Goal: Task Accomplishment & Management: Manage account settings

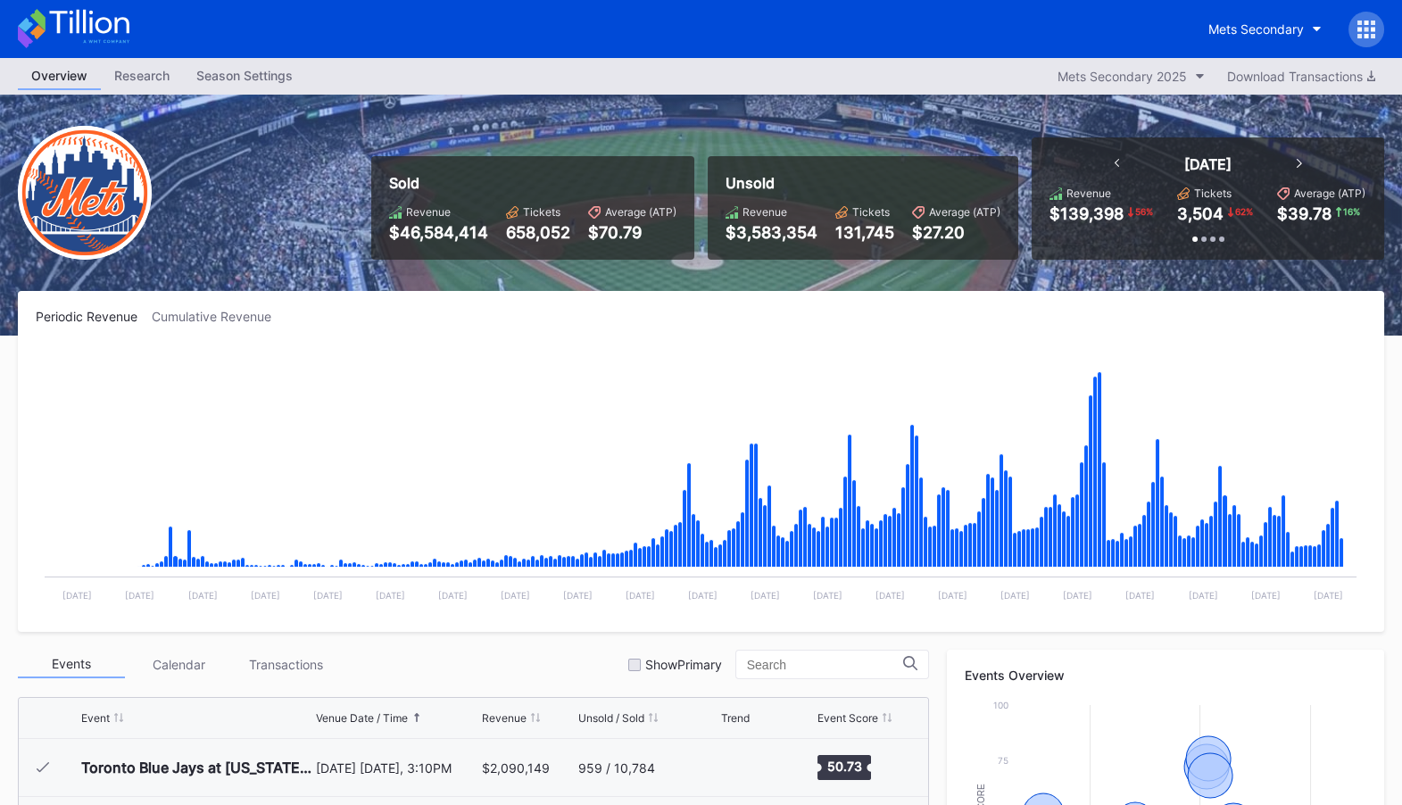
scroll to position [3234, 0]
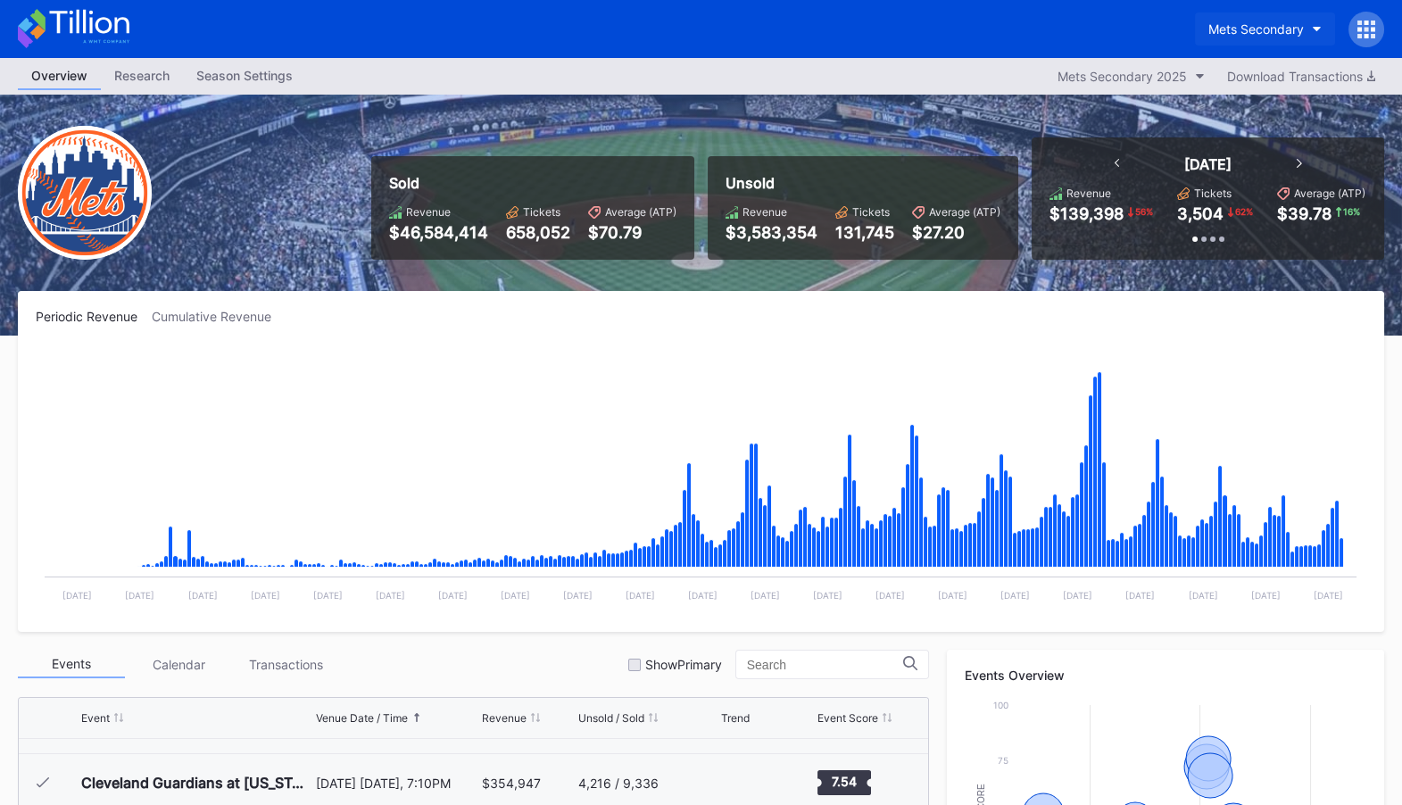
click at [1254, 34] on div "Mets Secondary" at bounding box center [1255, 28] width 95 height 15
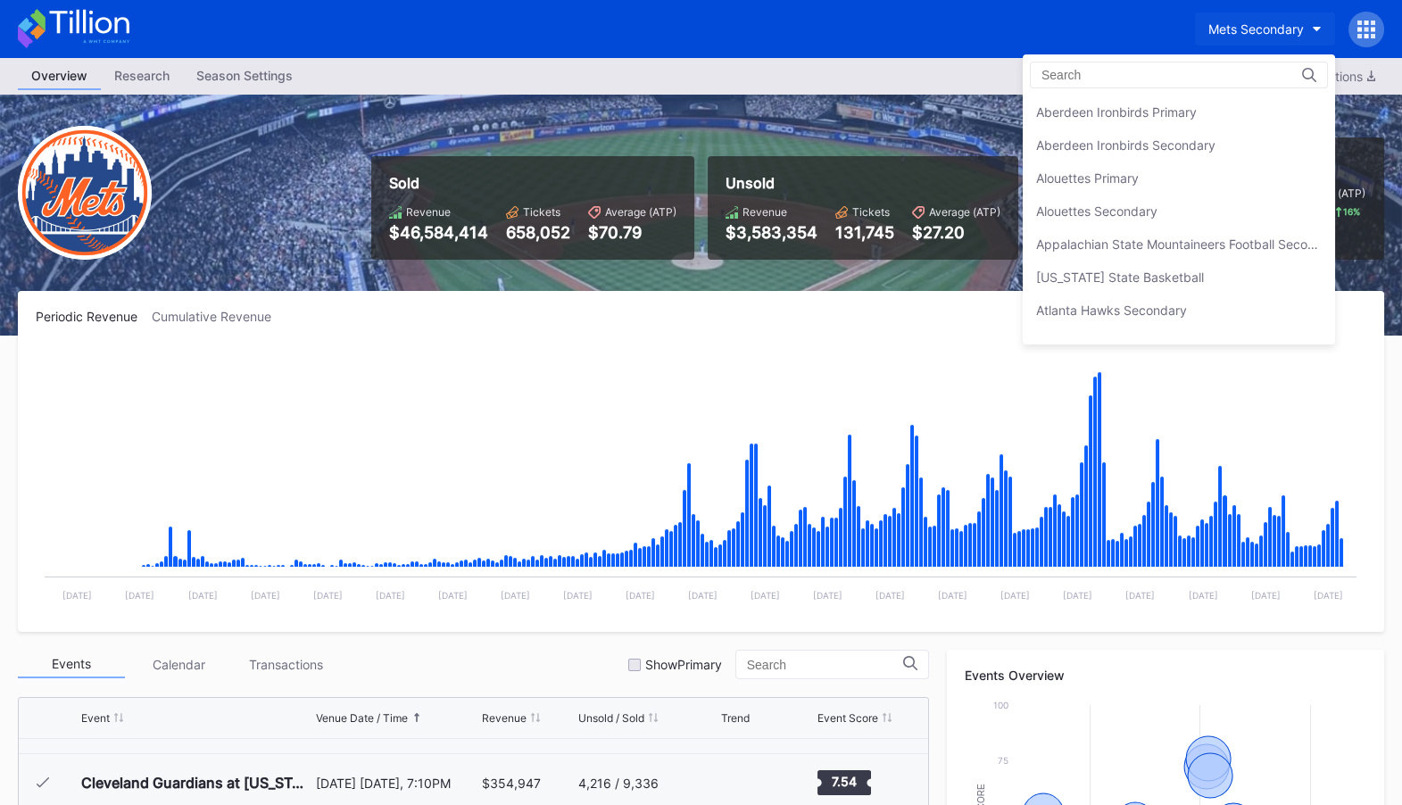
scroll to position [2794, 0]
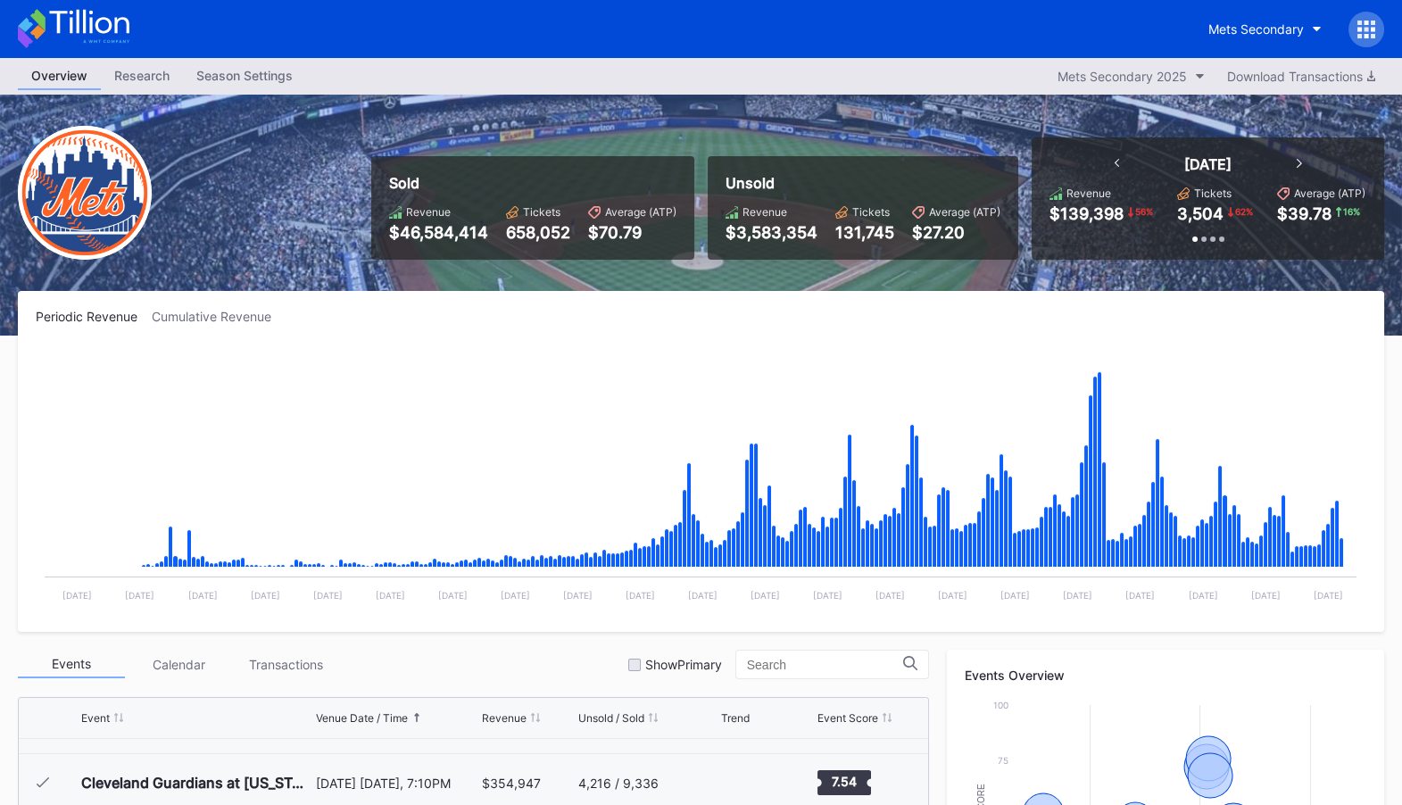
click at [1366, 29] on icon at bounding box center [1367, 29] width 4 height 4
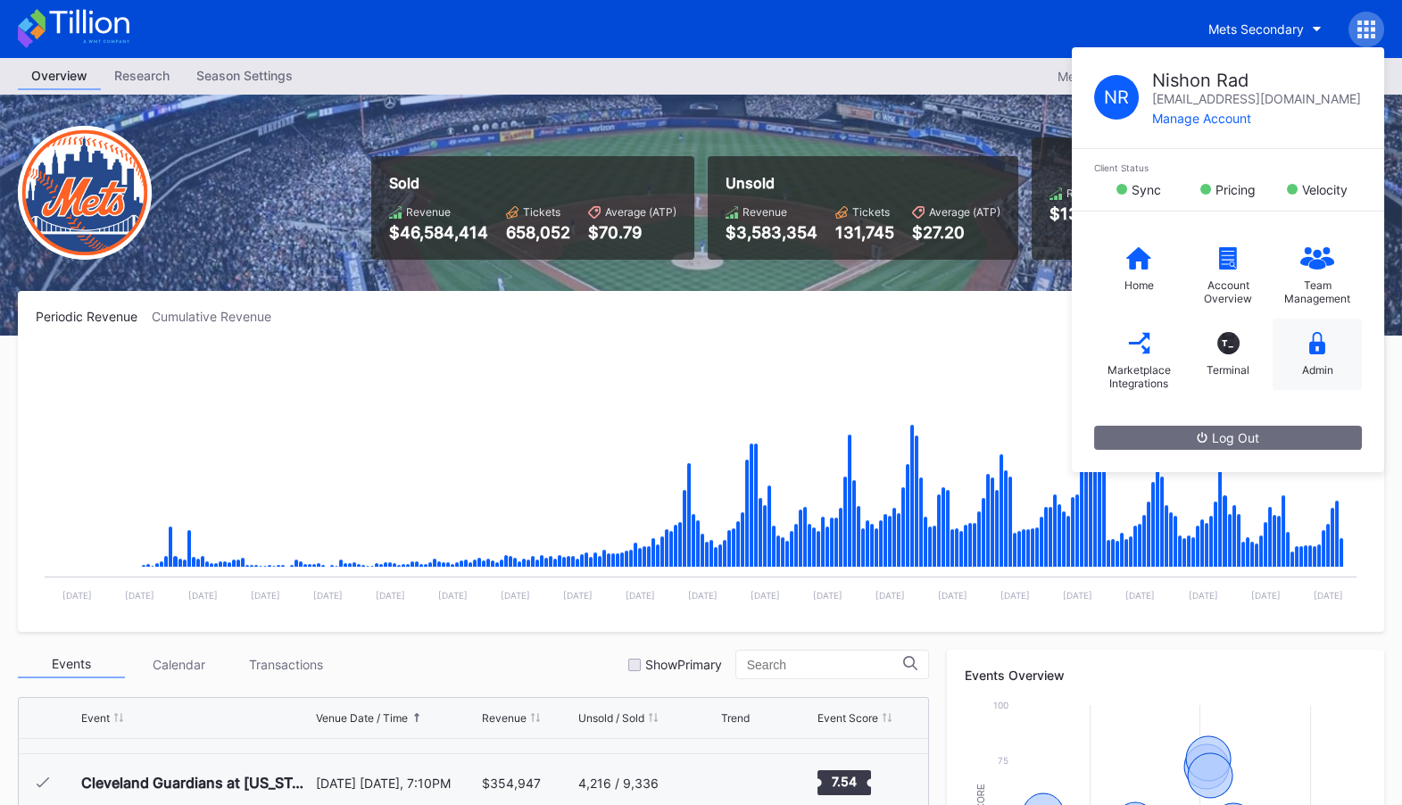
click at [1302, 359] on div "Admin" at bounding box center [1317, 354] width 89 height 71
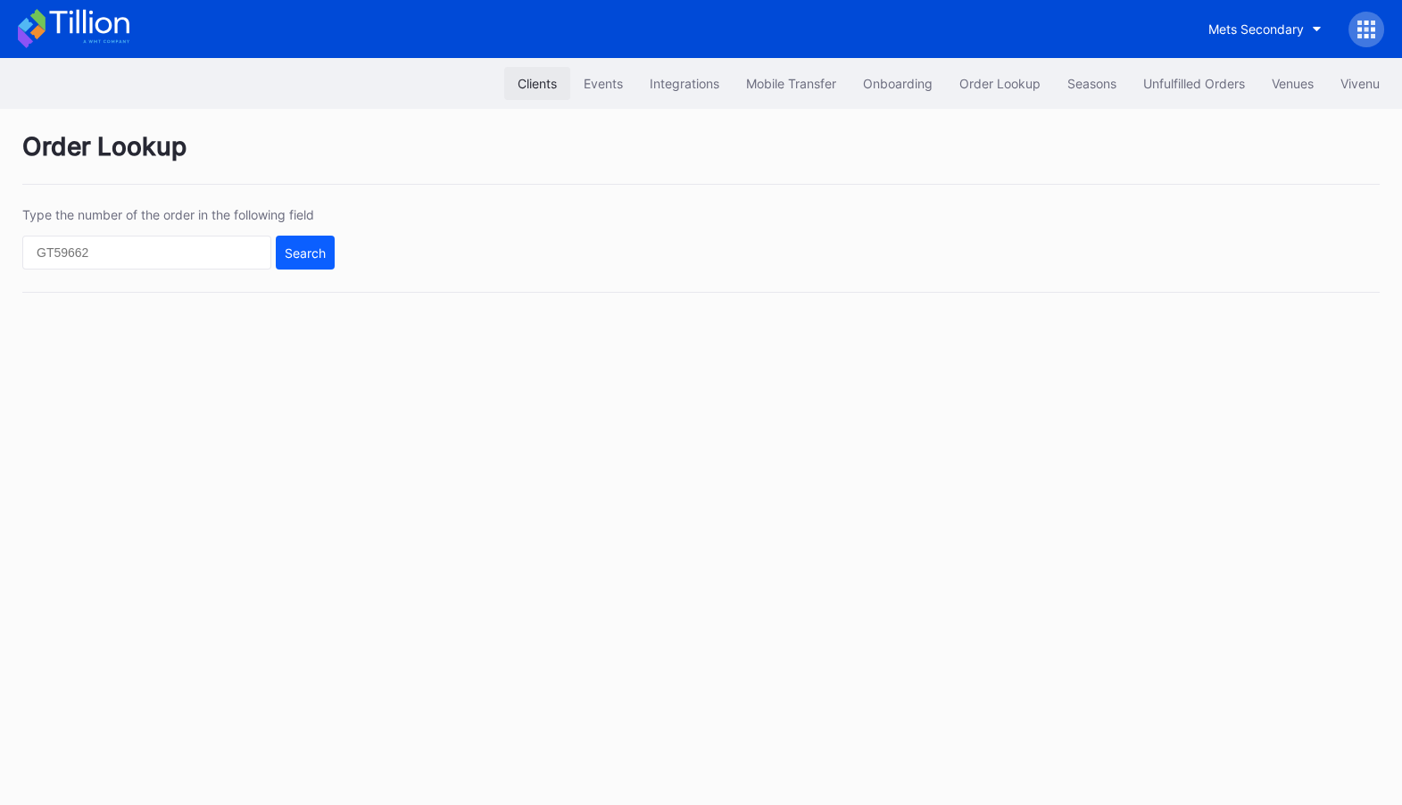
click at [525, 78] on div "Clients" at bounding box center [537, 83] width 39 height 15
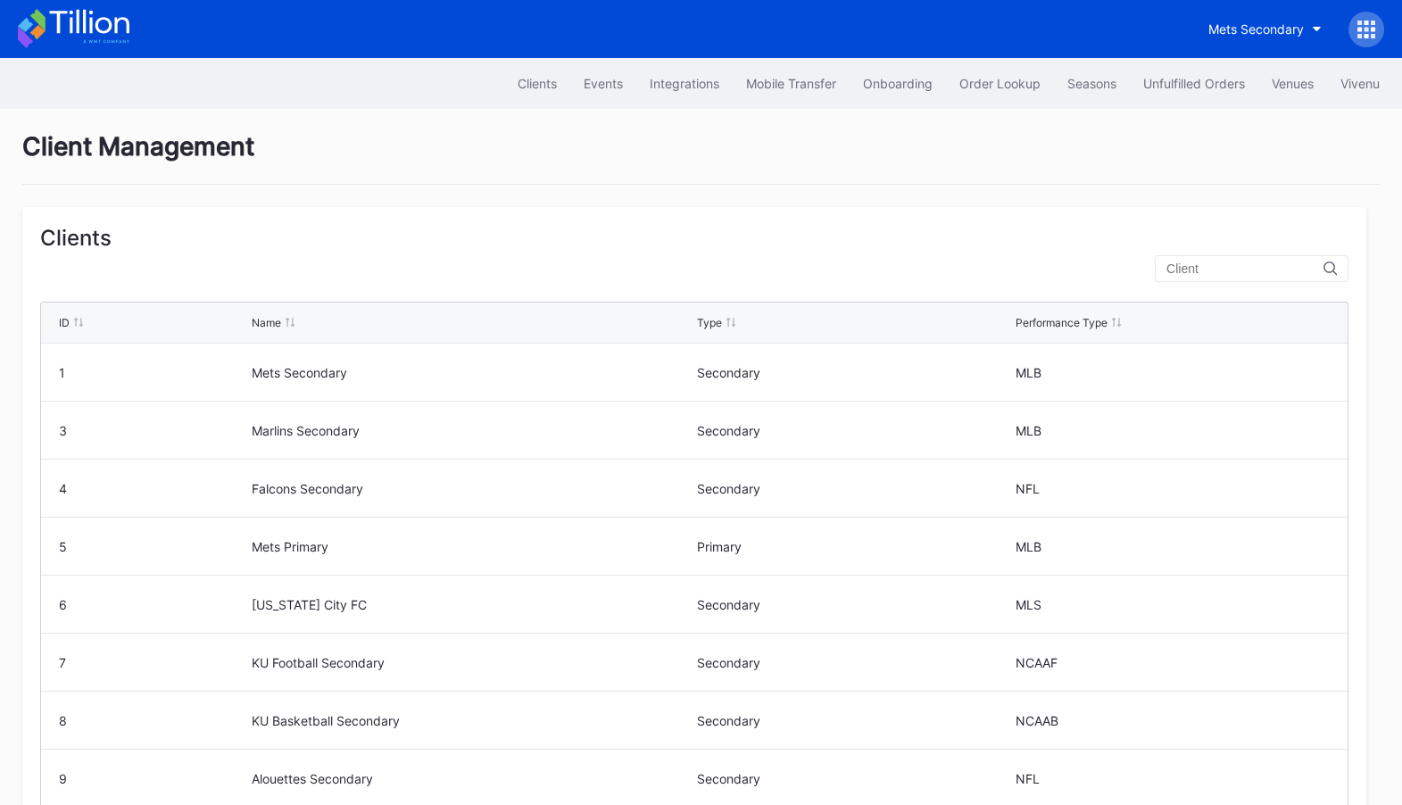
click at [1263, 270] on input "text" at bounding box center [1245, 269] width 157 height 14
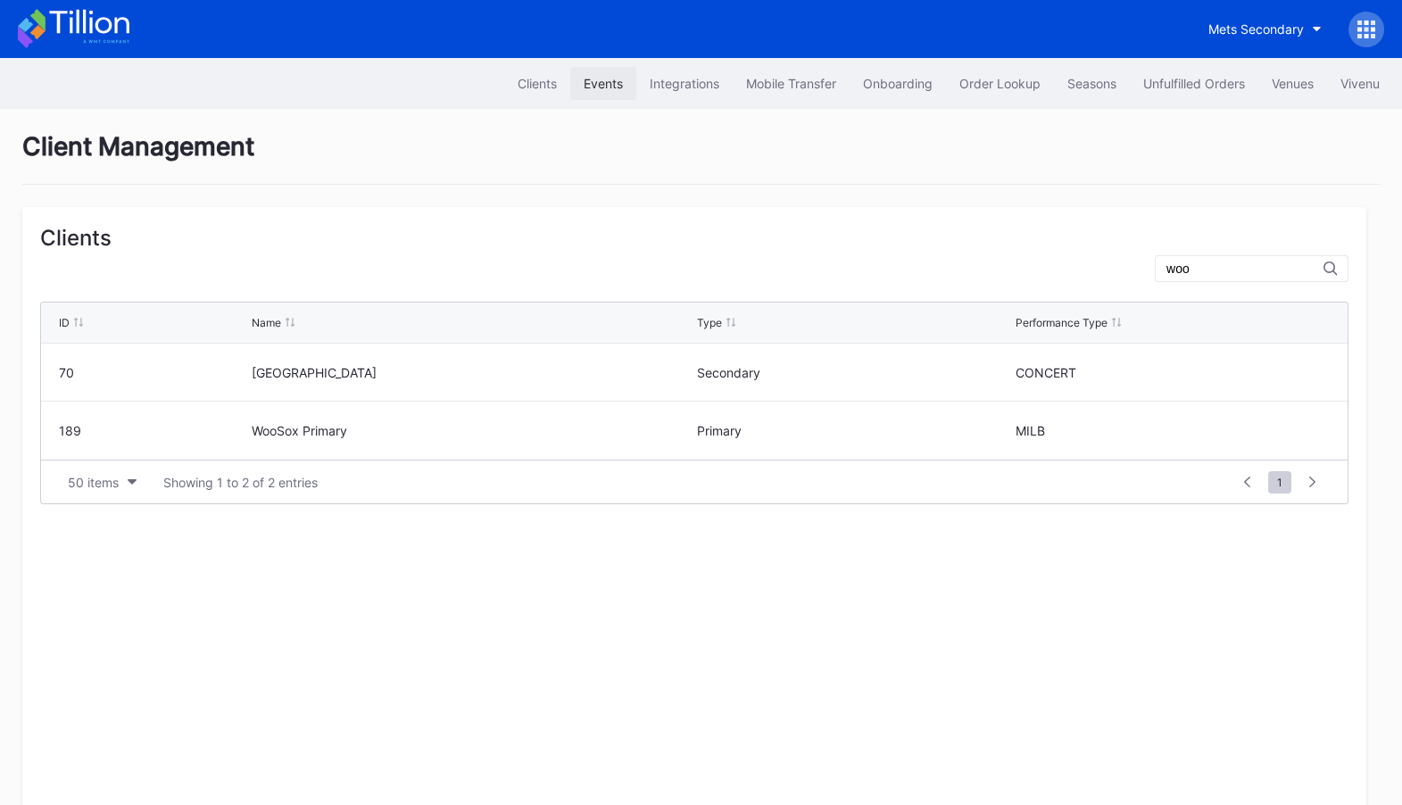
type input "woo"
click at [601, 81] on div "Events" at bounding box center [603, 83] width 39 height 15
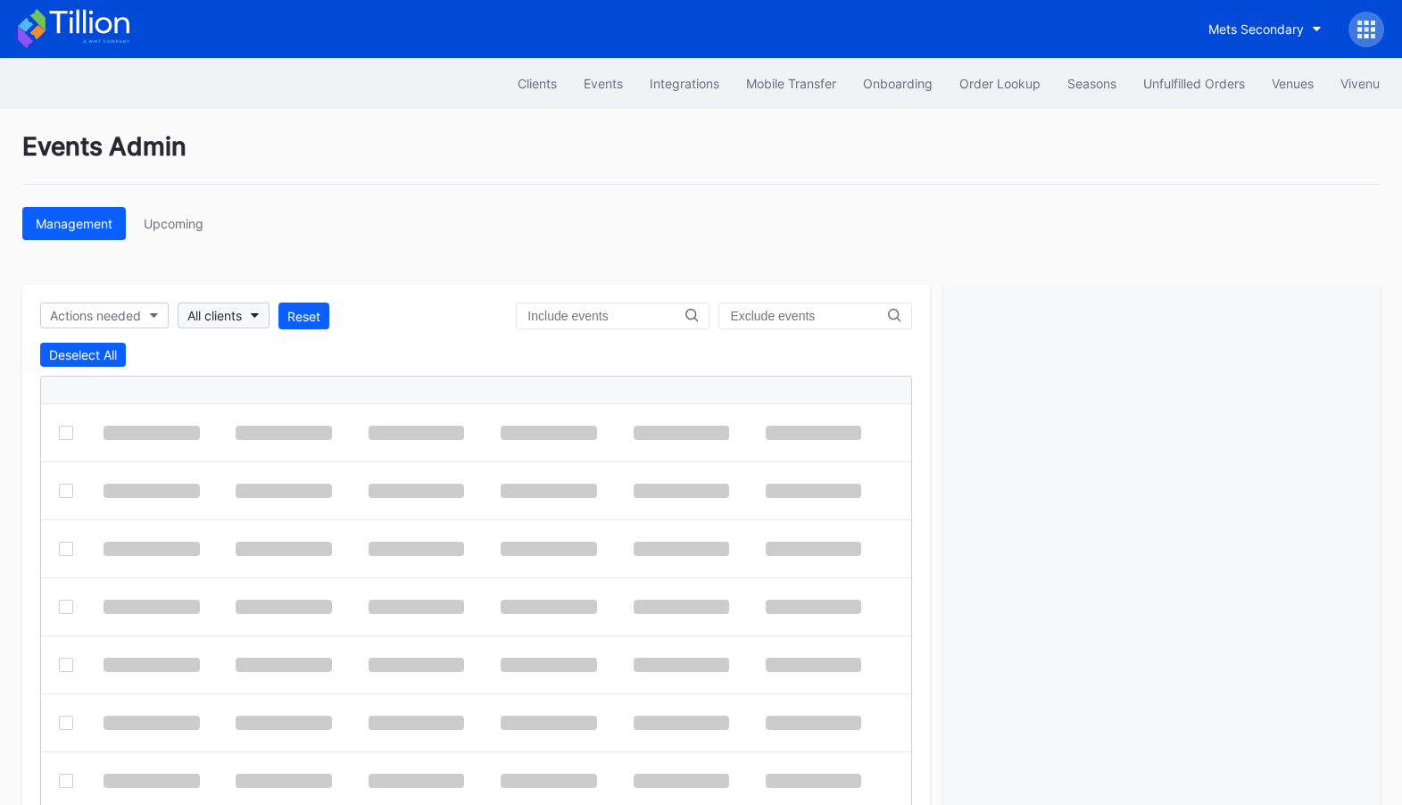
click at [243, 306] on button "All clients" at bounding box center [224, 316] width 92 height 26
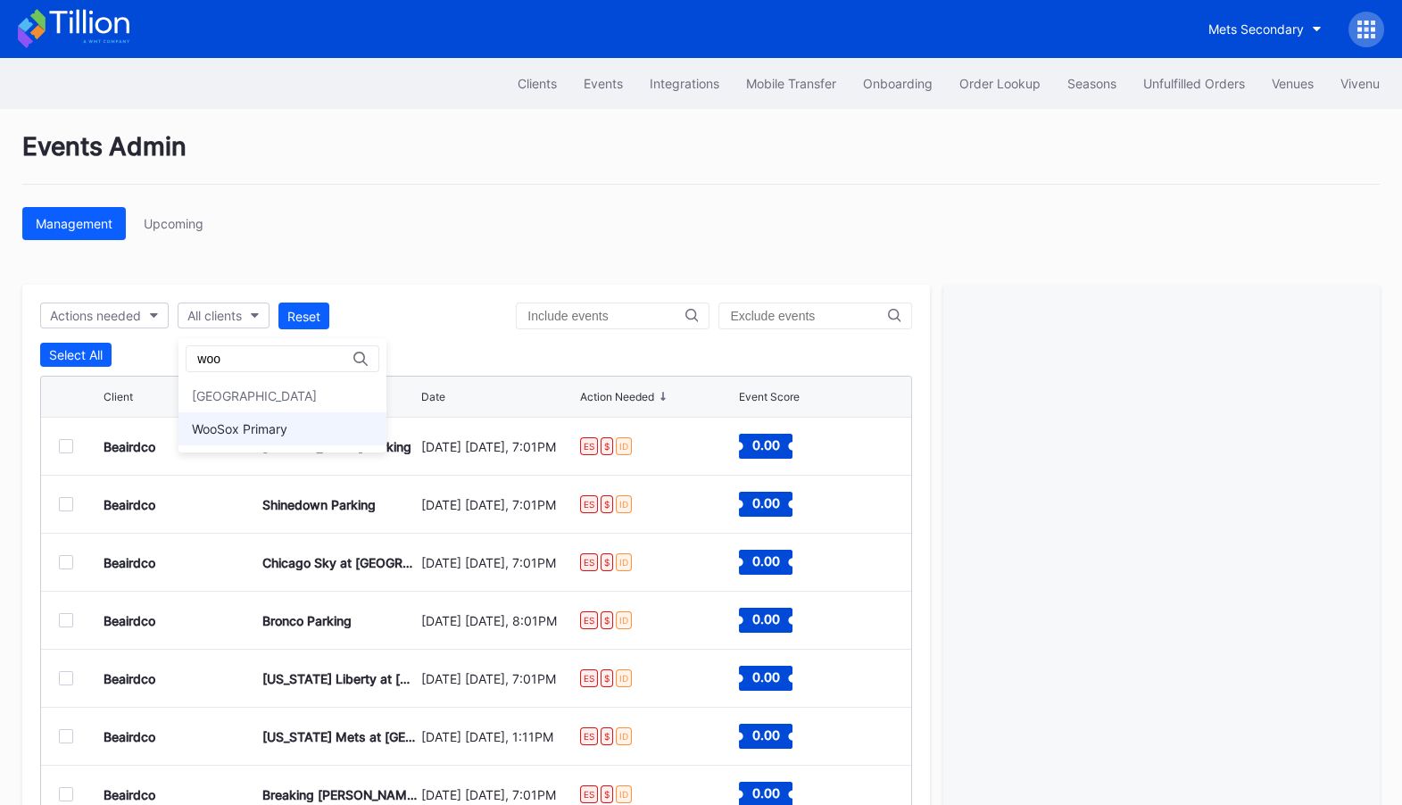
type input "woo"
click at [287, 423] on div "WooSox Primary" at bounding box center [239, 428] width 95 height 15
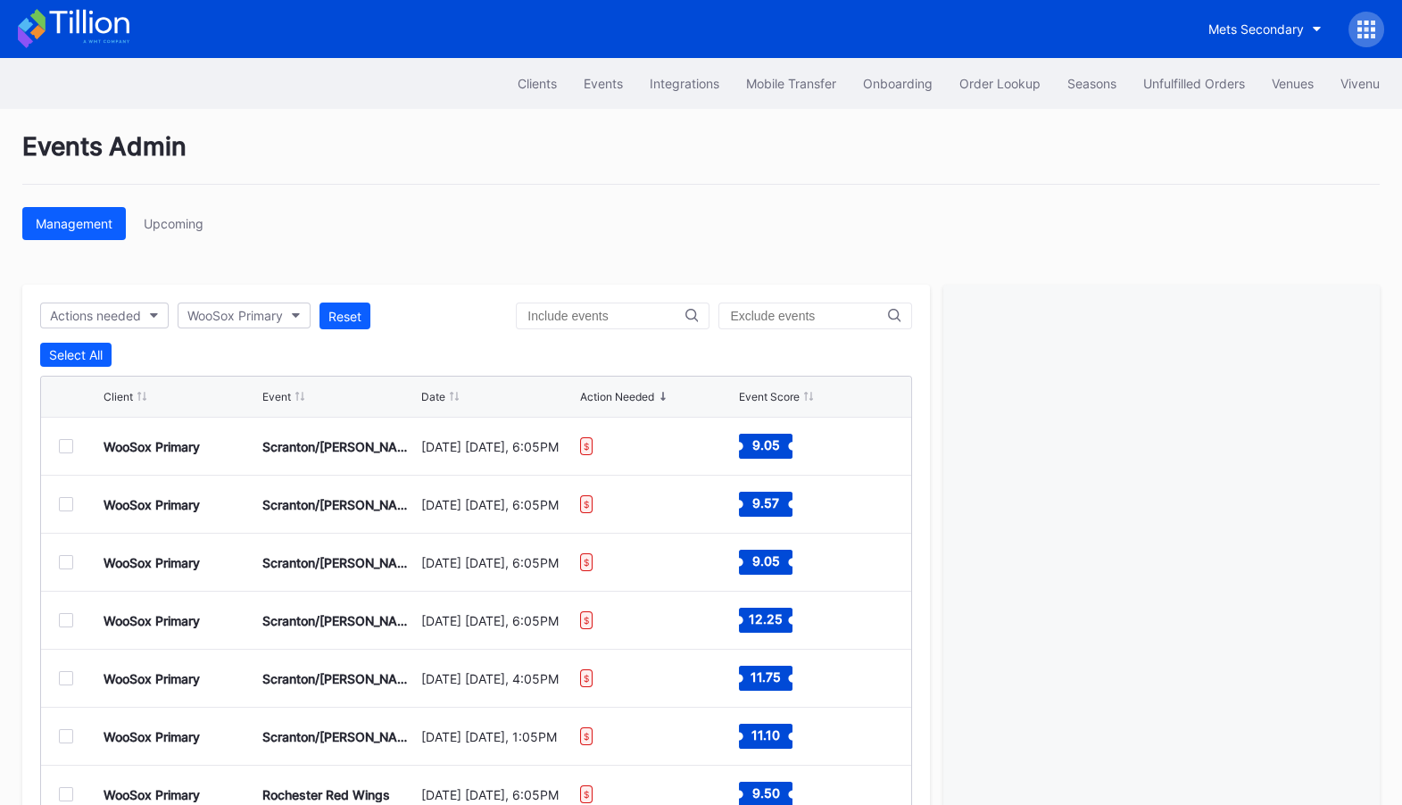
scroll to position [103, 0]
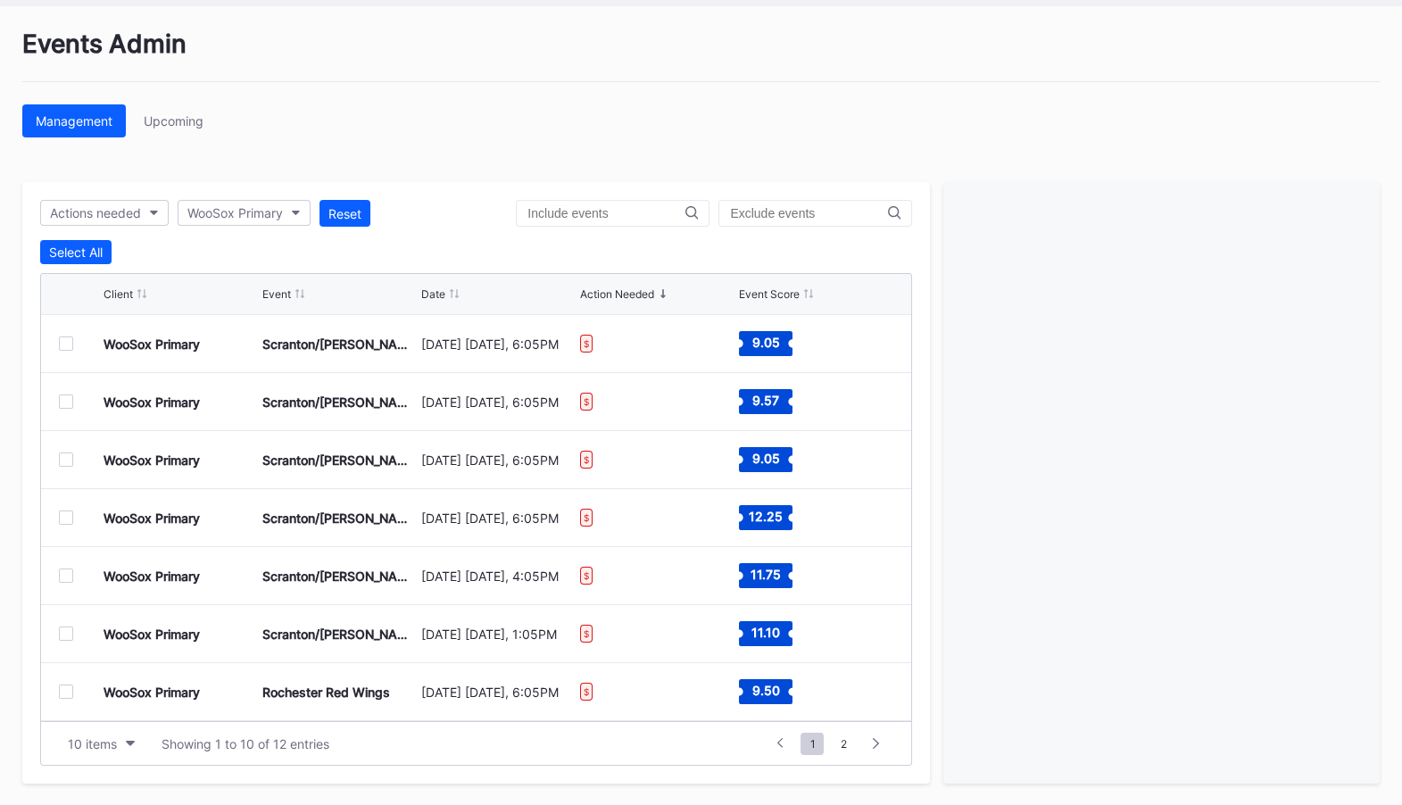
click at [63, 344] on div at bounding box center [66, 343] width 14 height 14
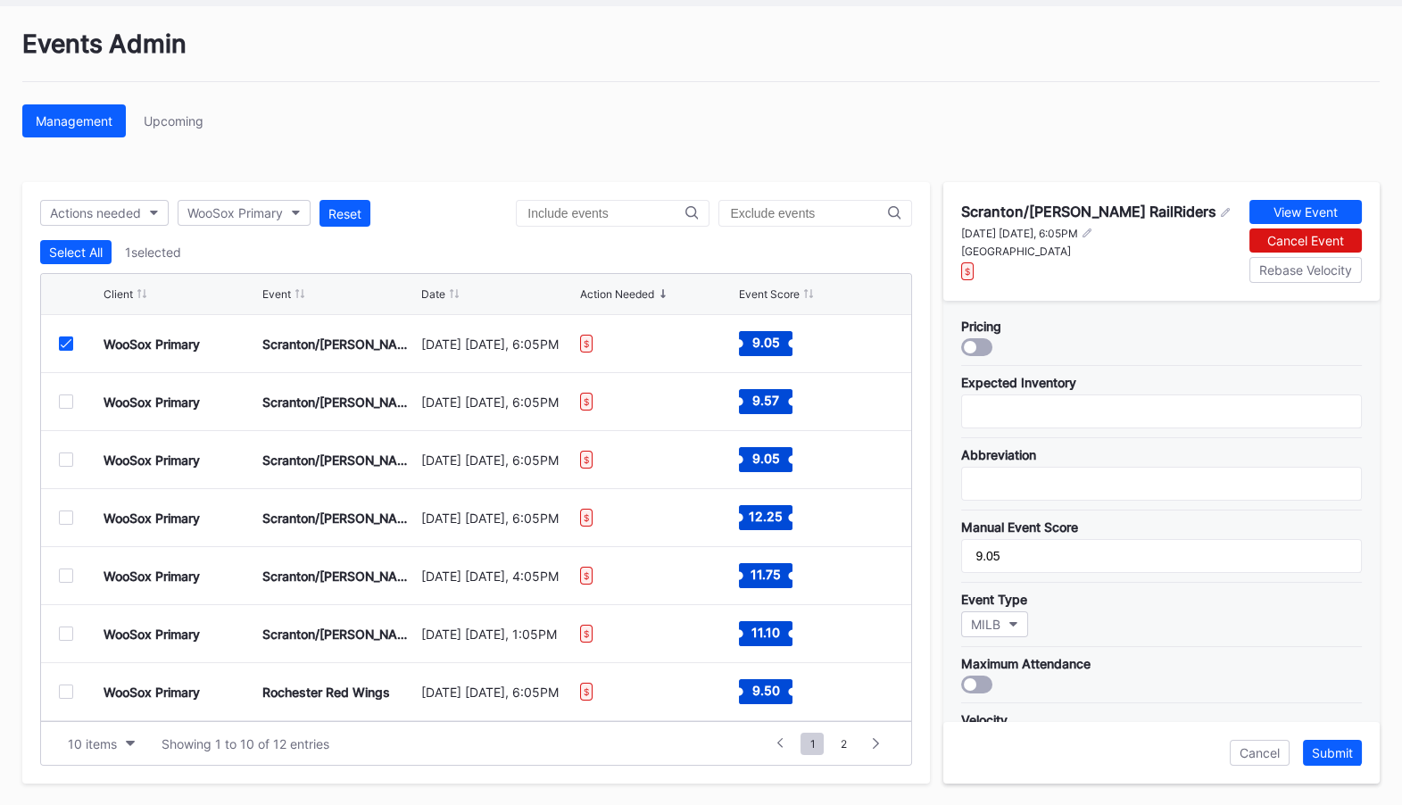
click at [65, 399] on div at bounding box center [66, 401] width 14 height 14
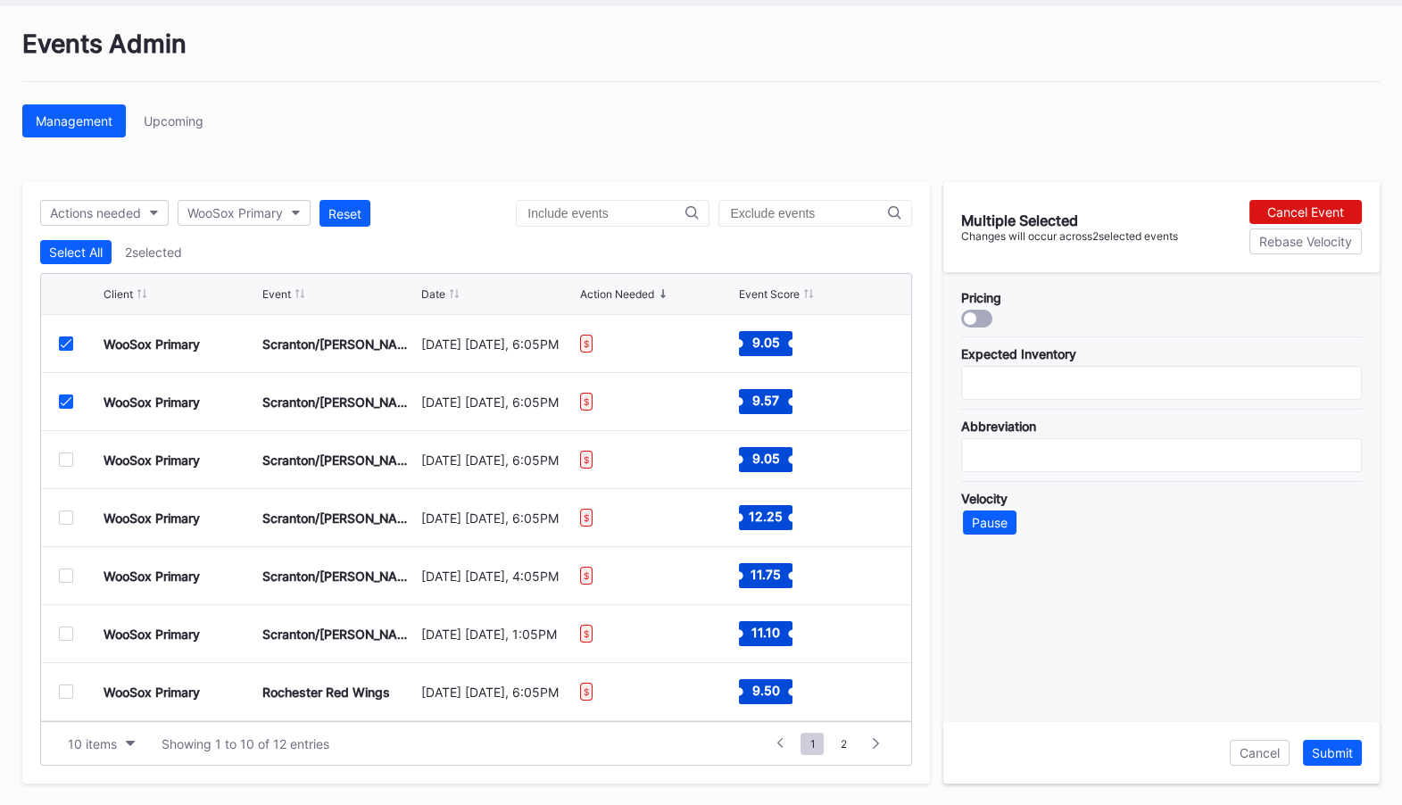
click at [65, 471] on div "WooSox Primary Scranton/Wilkes-Barre RailRiders September 4 Thursday, 6:05PM $ …" at bounding box center [476, 460] width 870 height 58
click at [65, 457] on div at bounding box center [66, 460] width 14 height 14
click at [64, 513] on div at bounding box center [66, 518] width 14 height 14
click at [64, 576] on div at bounding box center [66, 576] width 14 height 14
click at [64, 623] on div "WooSox Primary Scranton/Wilkes-Barre RailRiders September 7 Sunday, 1:05PM $ 11…" at bounding box center [476, 634] width 870 height 58
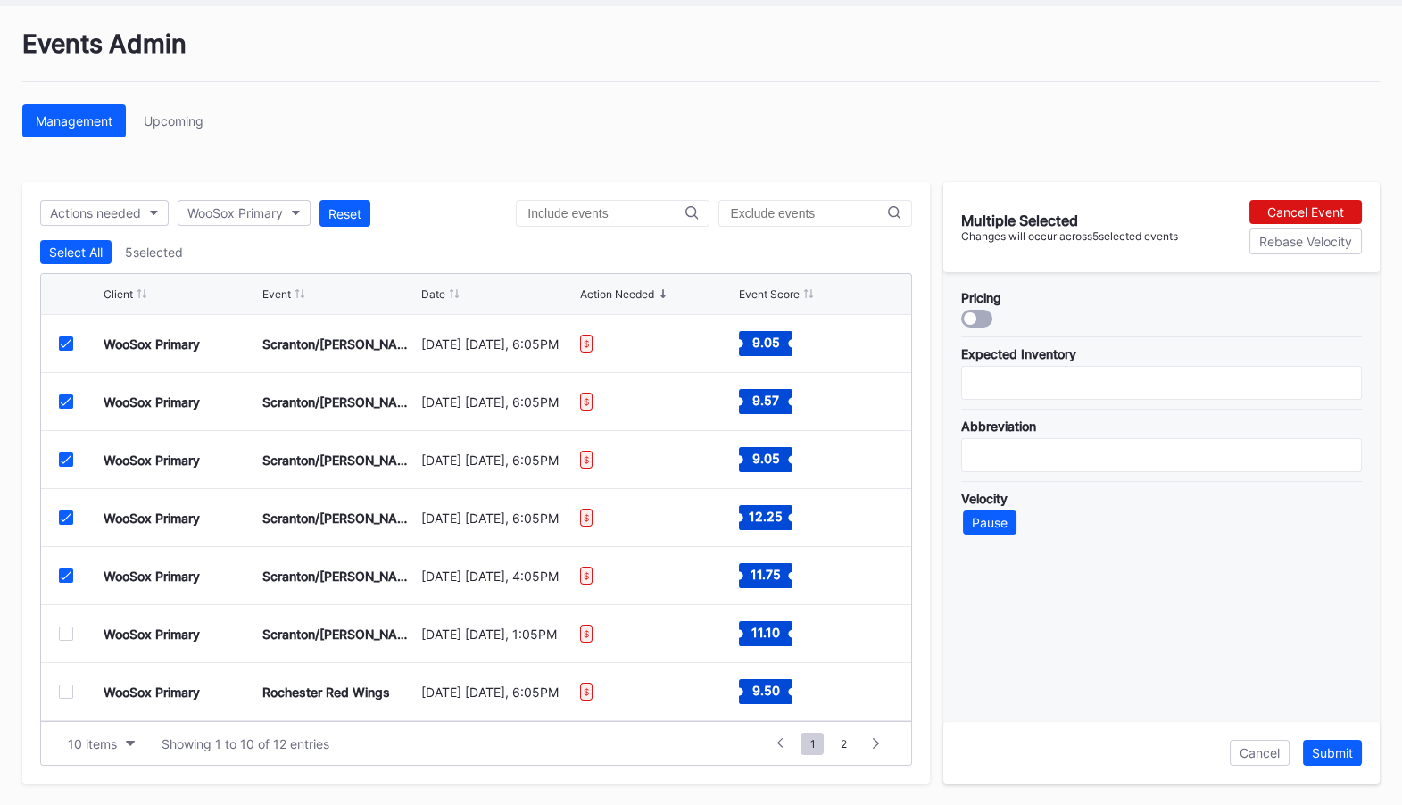
click at [64, 630] on div at bounding box center [66, 634] width 14 height 14
click at [71, 682] on div "WooSox Primary Rochester Red Wings September 16 Tuesday, 6:05PM $ 9.50" at bounding box center [476, 692] width 870 height 58
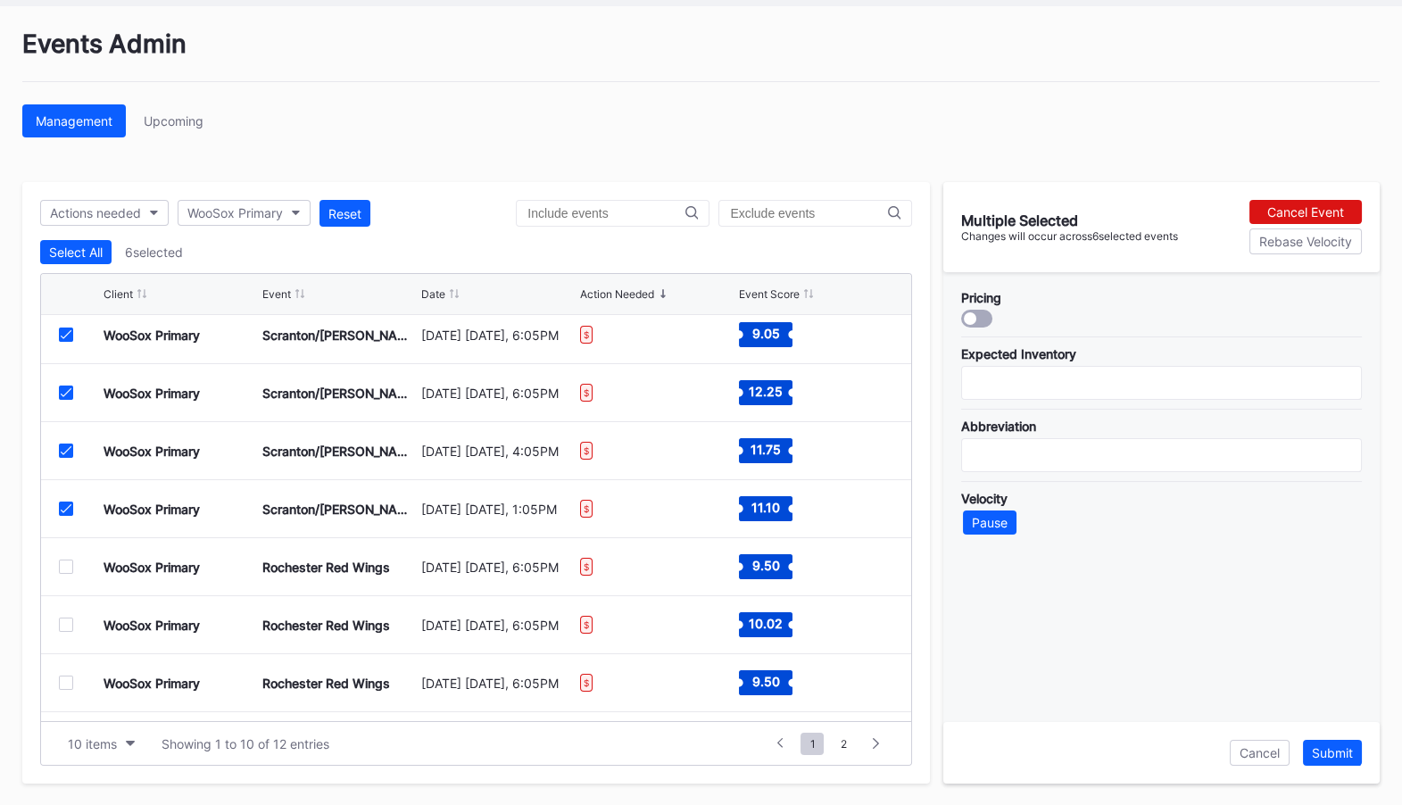
scroll to position [174, 0]
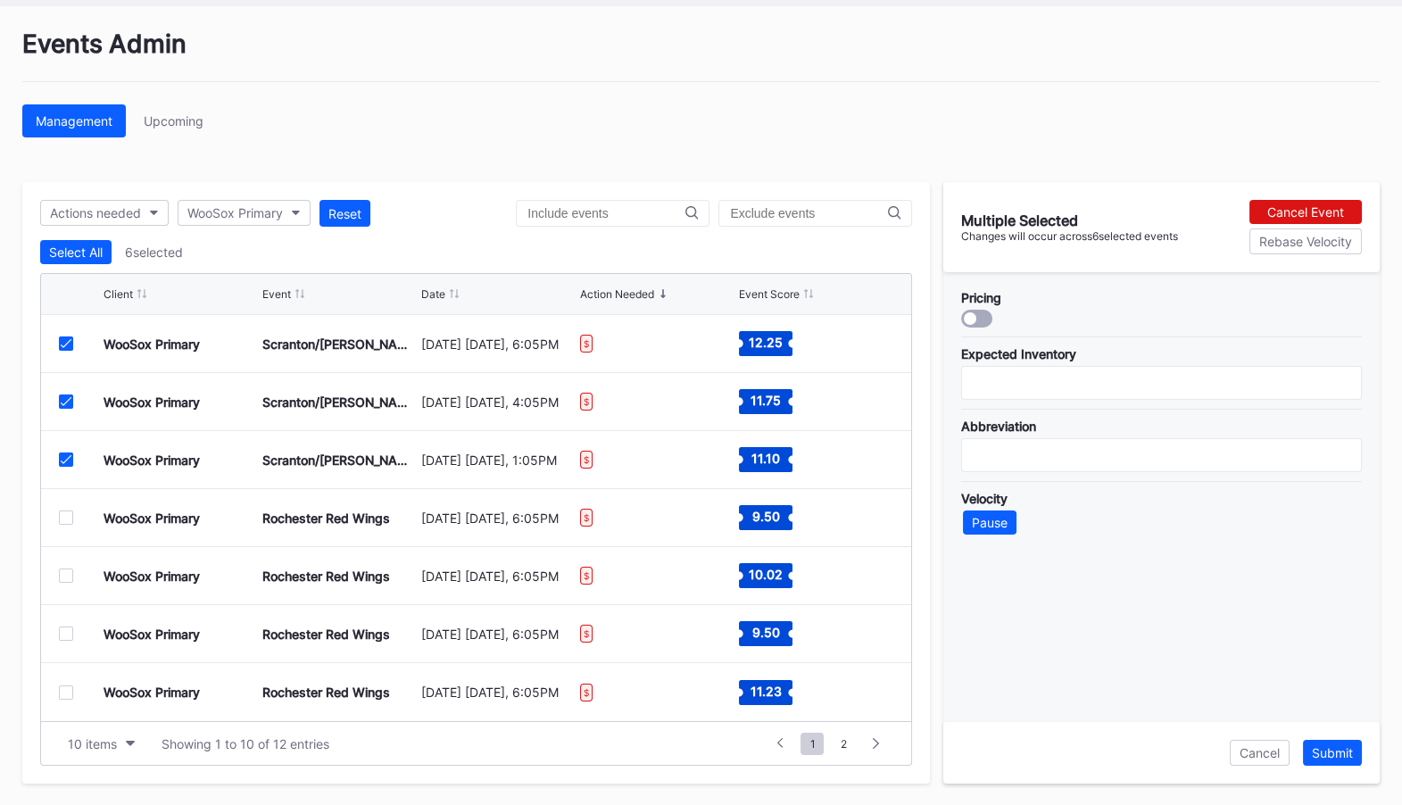
click at [67, 511] on div at bounding box center [66, 518] width 14 height 14
click at [65, 580] on div at bounding box center [66, 576] width 14 height 14
click at [70, 627] on div at bounding box center [66, 634] width 14 height 14
click at [70, 694] on div at bounding box center [66, 692] width 14 height 14
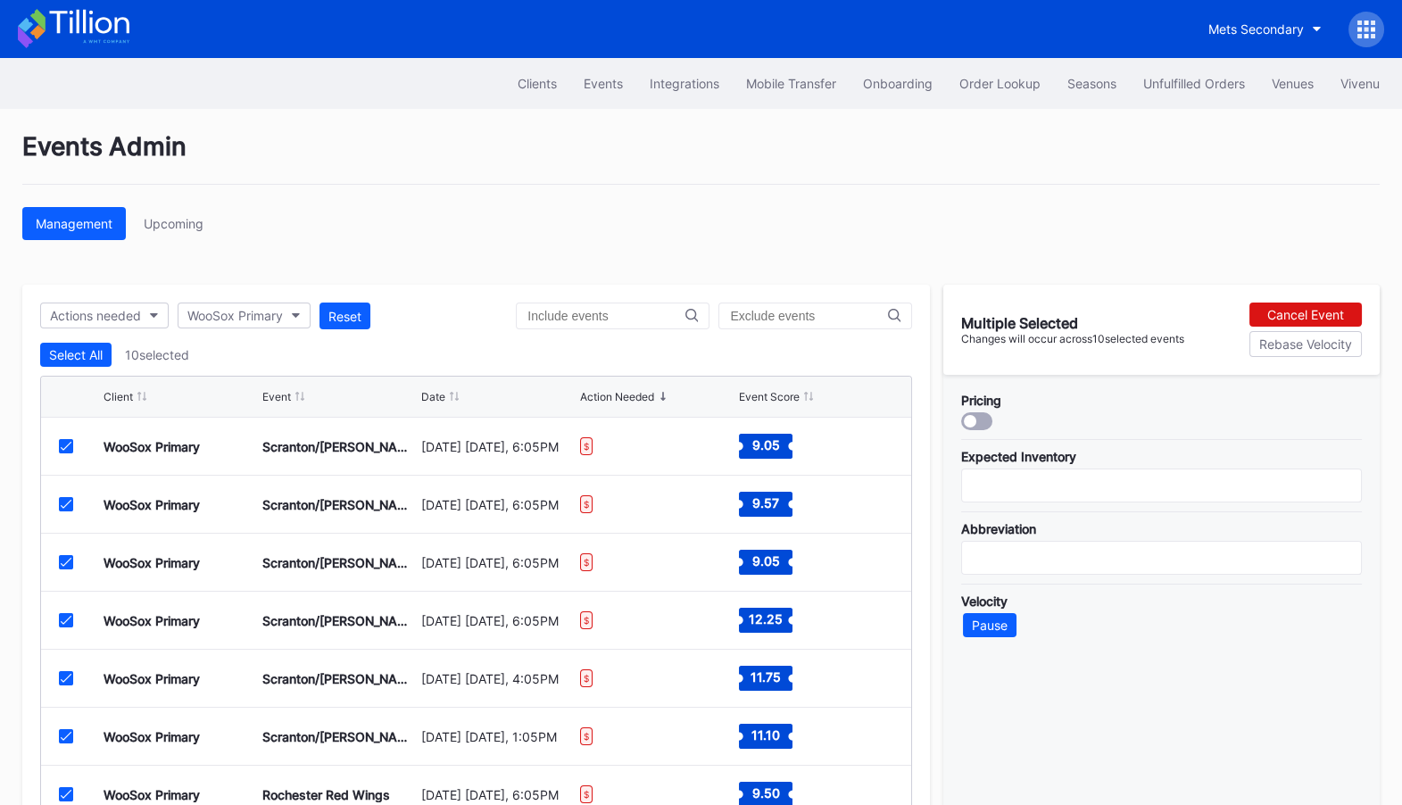
click at [1362, 23] on icon at bounding box center [1367, 30] width 18 height 18
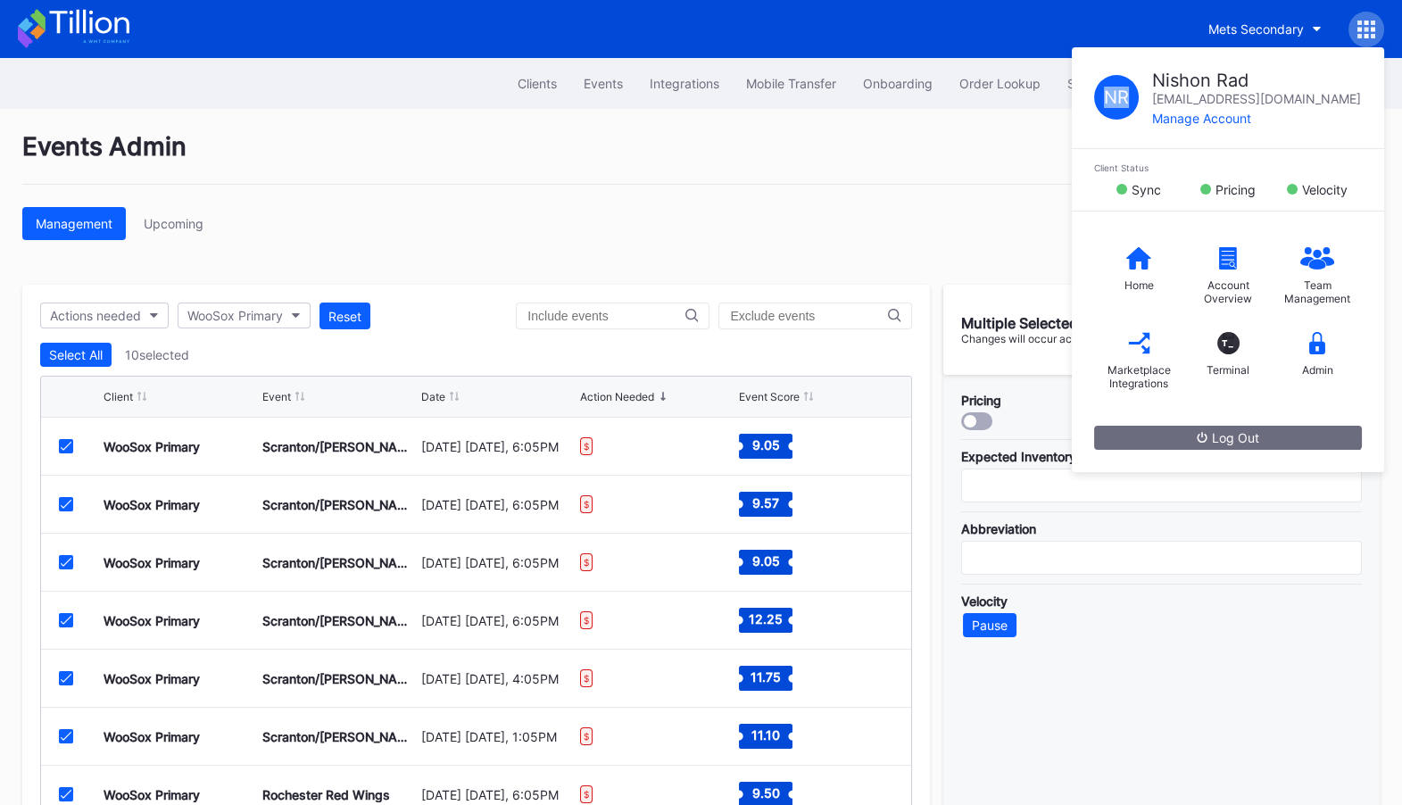
click at [1362, 23] on icon at bounding box center [1367, 30] width 18 height 18
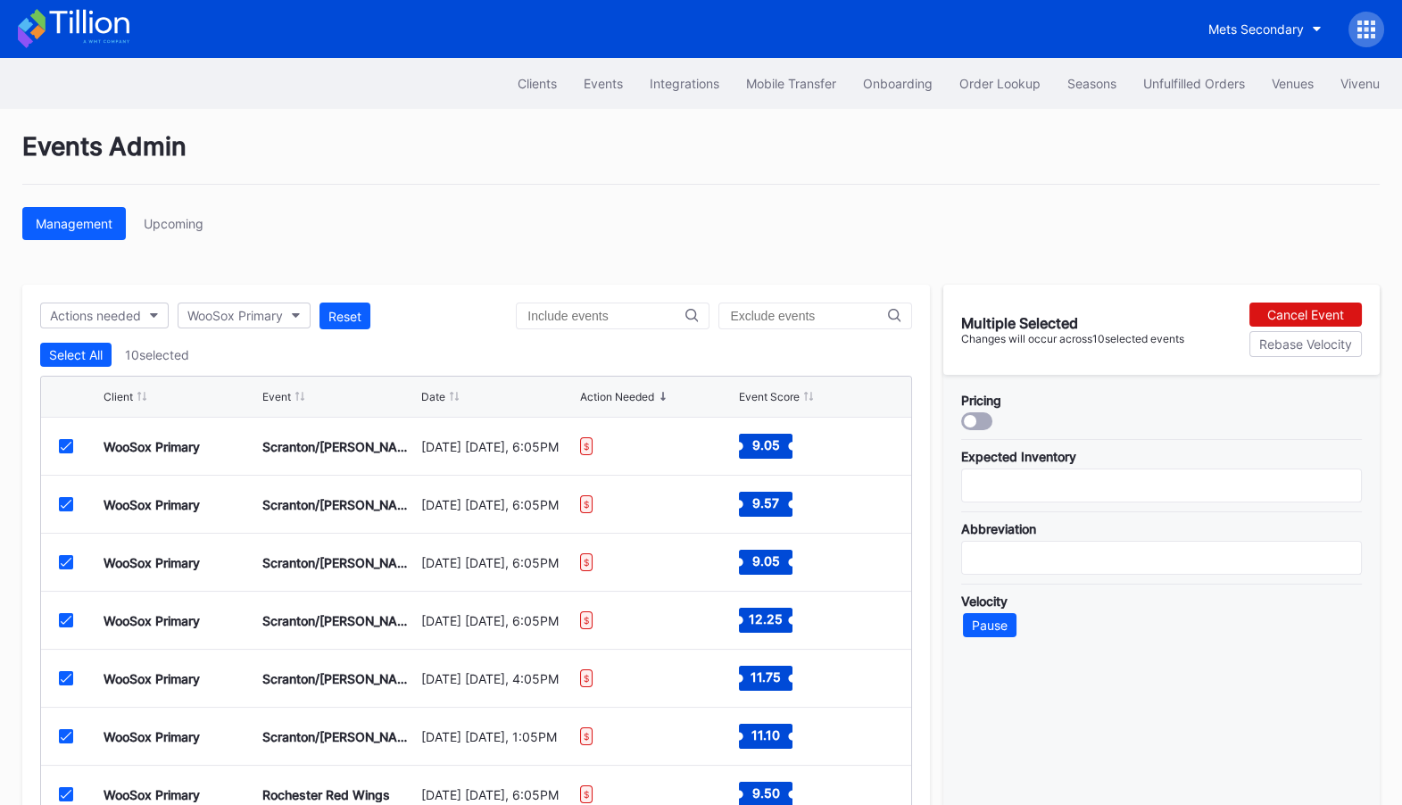
scroll to position [103, 0]
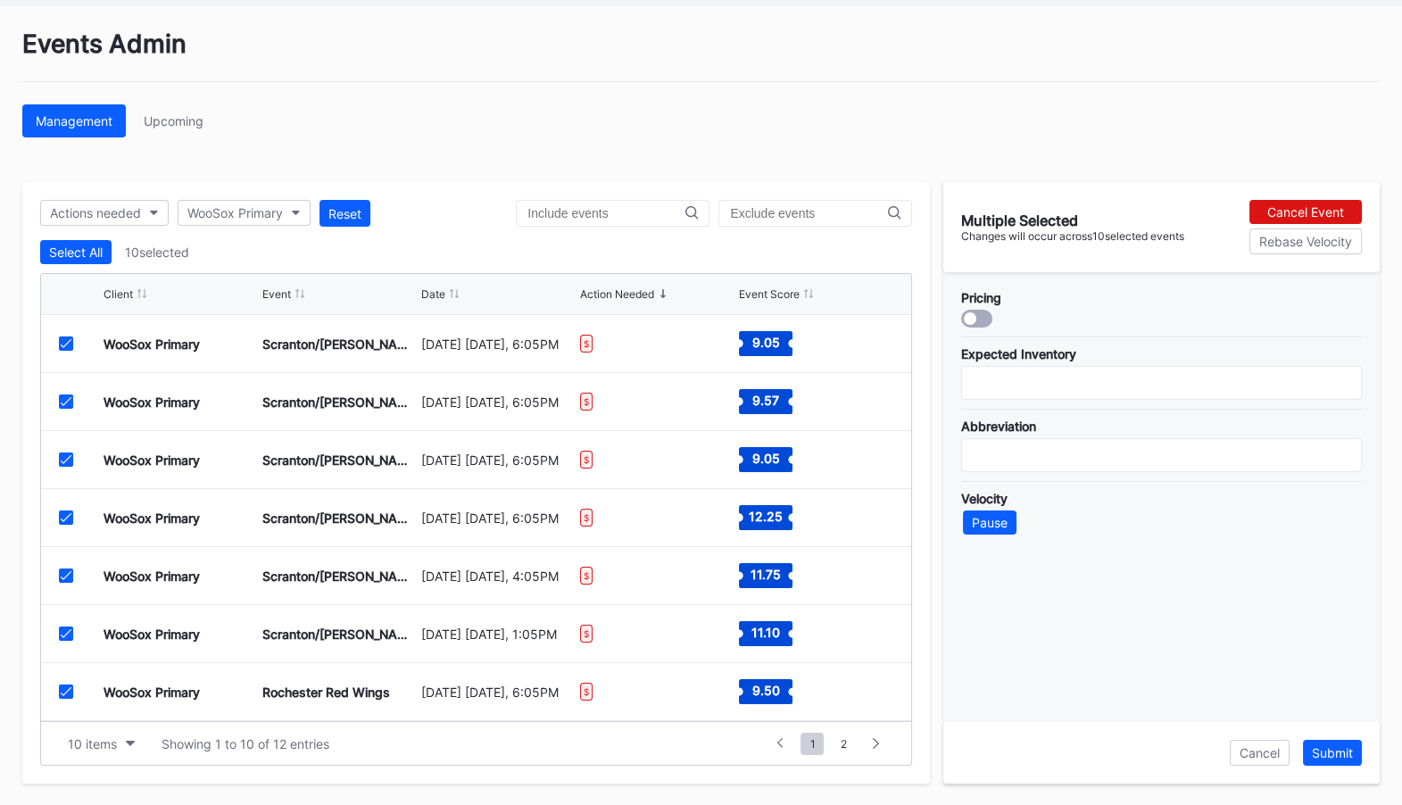
click at [971, 314] on div at bounding box center [970, 318] width 12 height 12
click at [1338, 752] on div "Submit" at bounding box center [1332, 752] width 41 height 15
click at [1346, 749] on div "Submit" at bounding box center [1332, 752] width 41 height 15
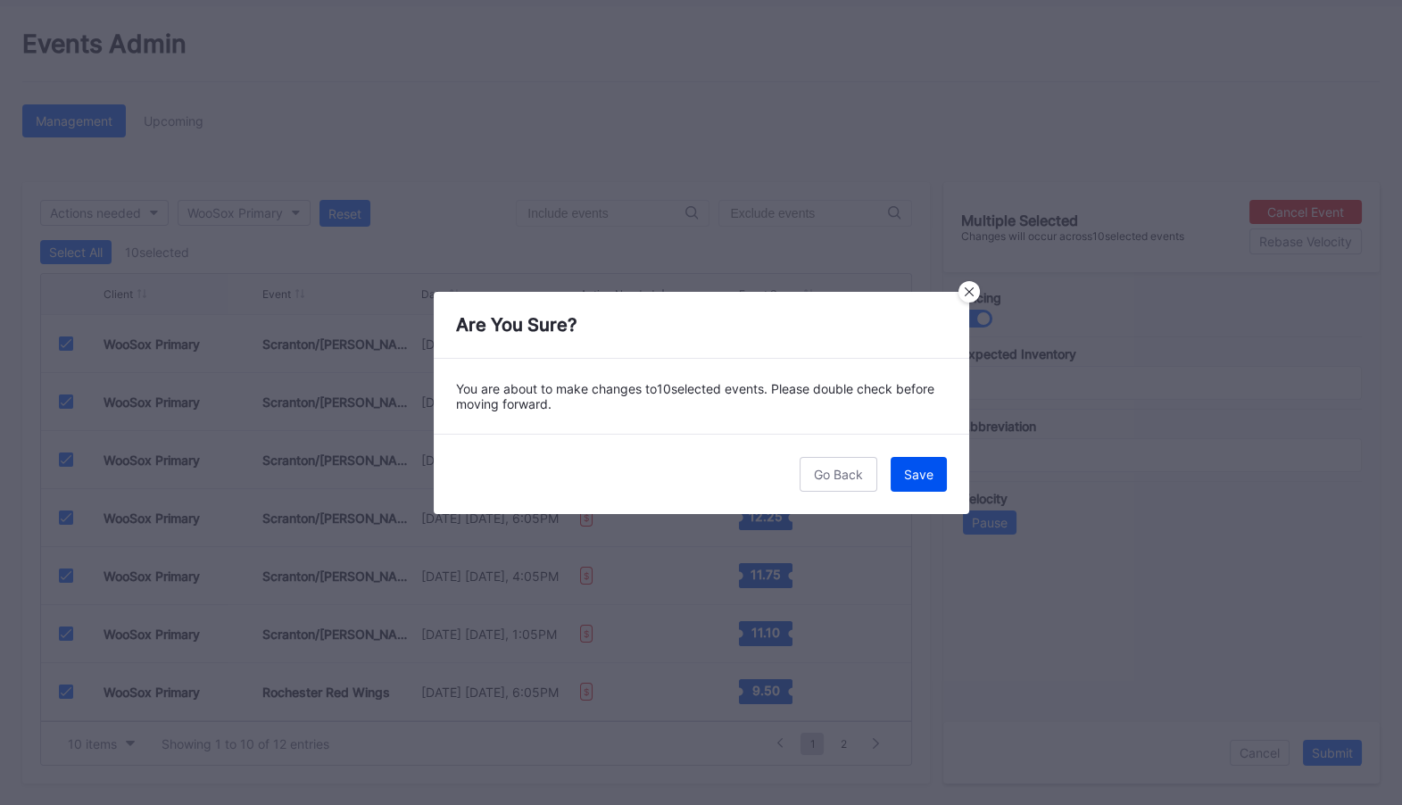
click at [926, 472] on div "Save" at bounding box center [918, 474] width 29 height 15
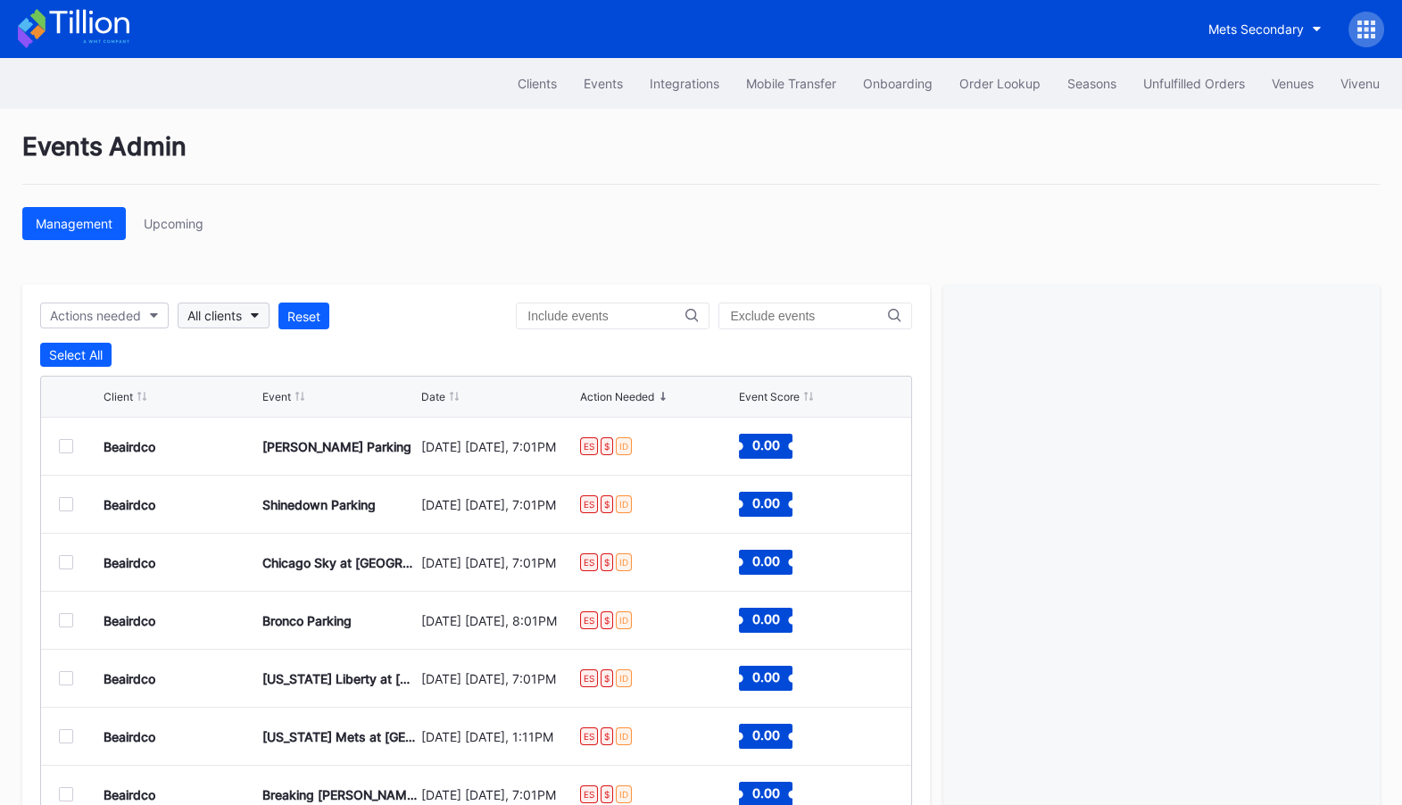
click at [245, 311] on button "All clients" at bounding box center [224, 316] width 92 height 26
type input "woo"
click at [327, 432] on div "WooSox Primary" at bounding box center [283, 428] width 208 height 33
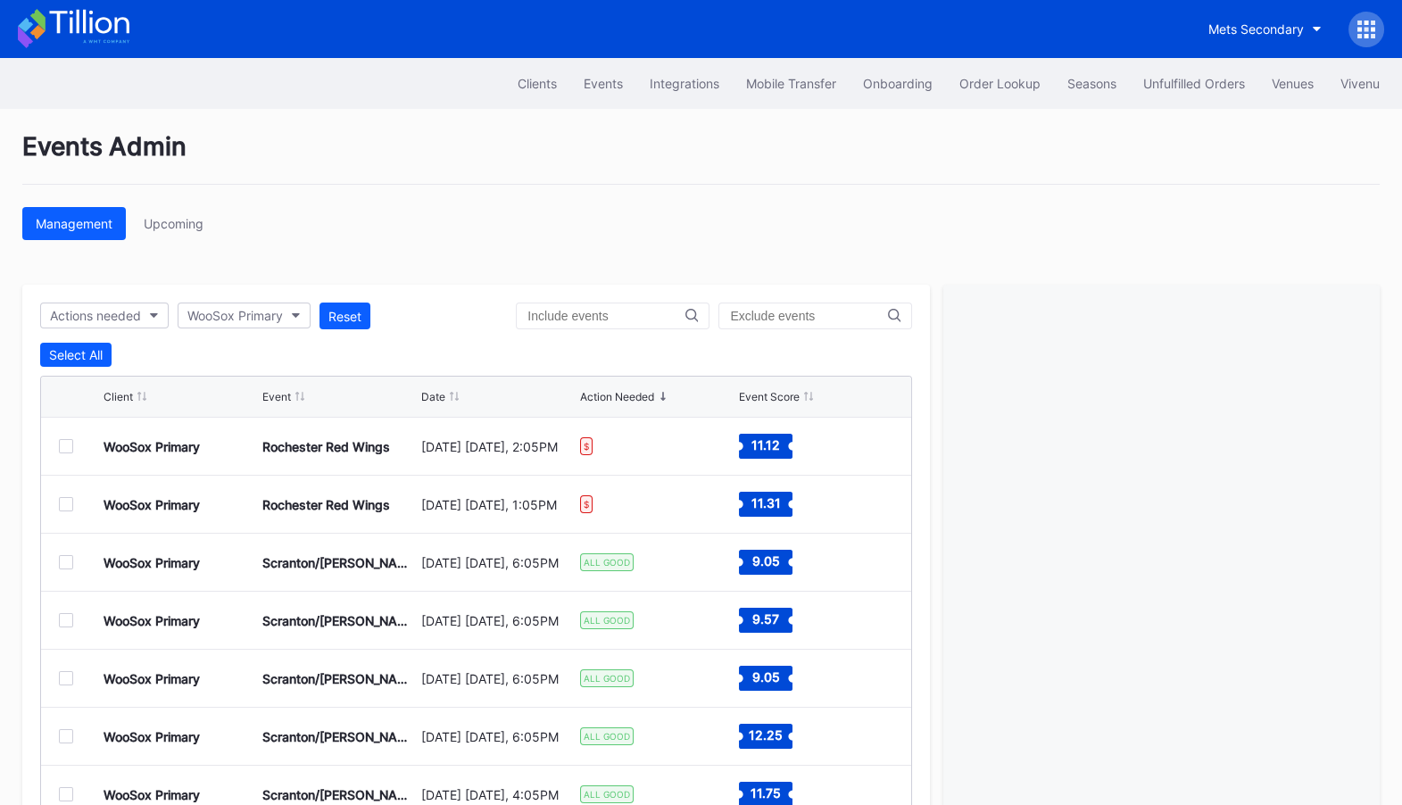
click at [444, 263] on div "Events Admin Management Upcoming Actions needed WooSox Primary Reset Select All…" at bounding box center [701, 509] width 1402 height 800
click at [68, 502] on div at bounding box center [66, 504] width 14 height 14
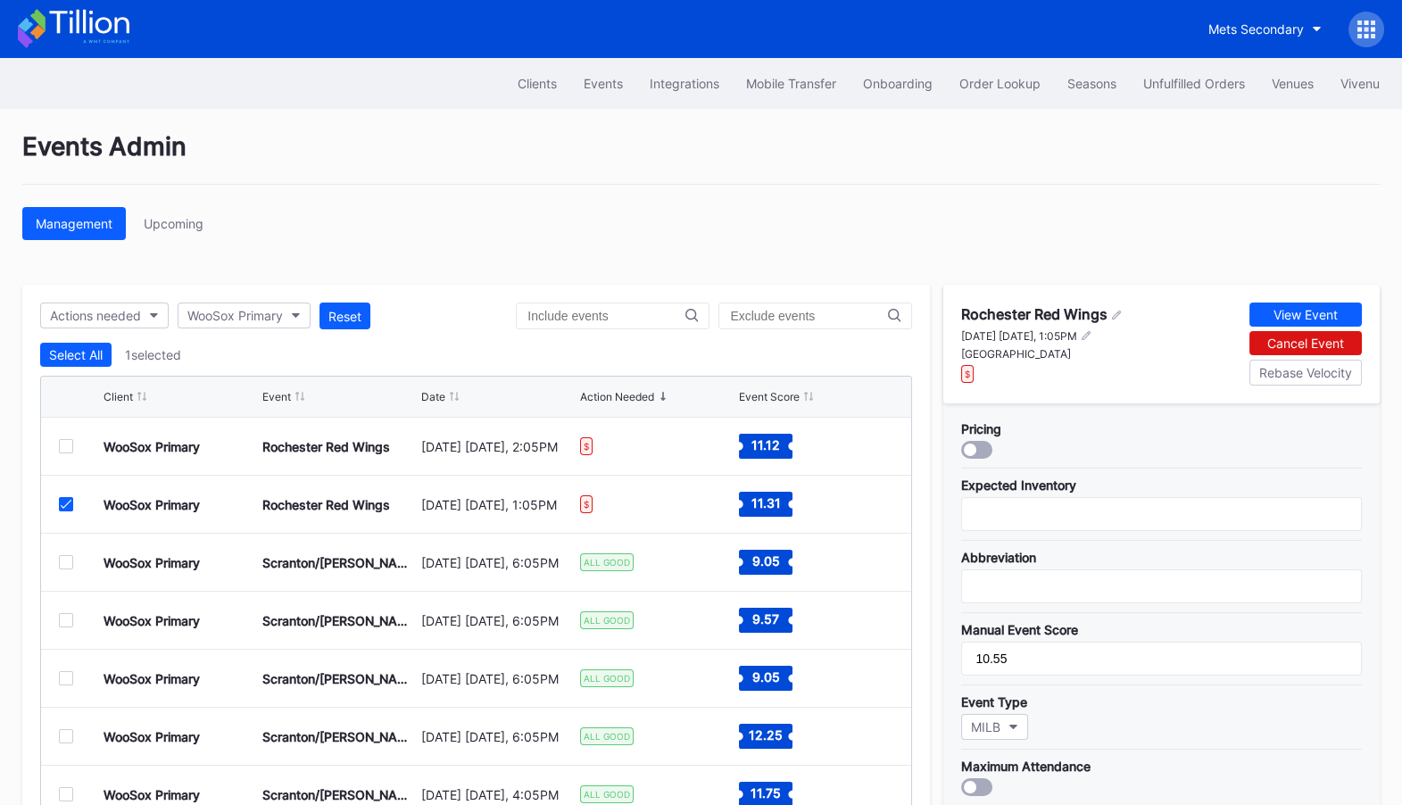
click at [69, 446] on div at bounding box center [66, 446] width 14 height 14
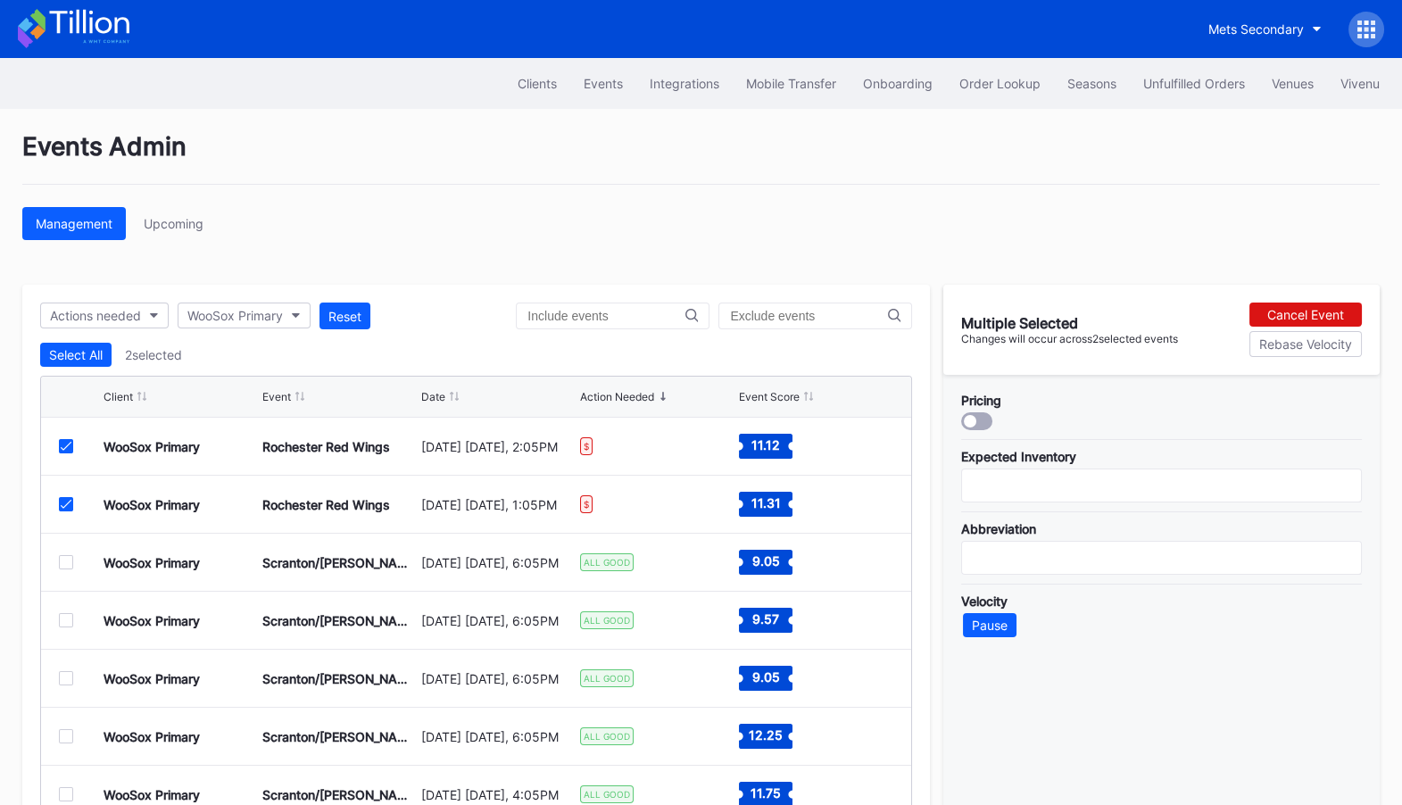
click at [975, 413] on div at bounding box center [976, 421] width 31 height 18
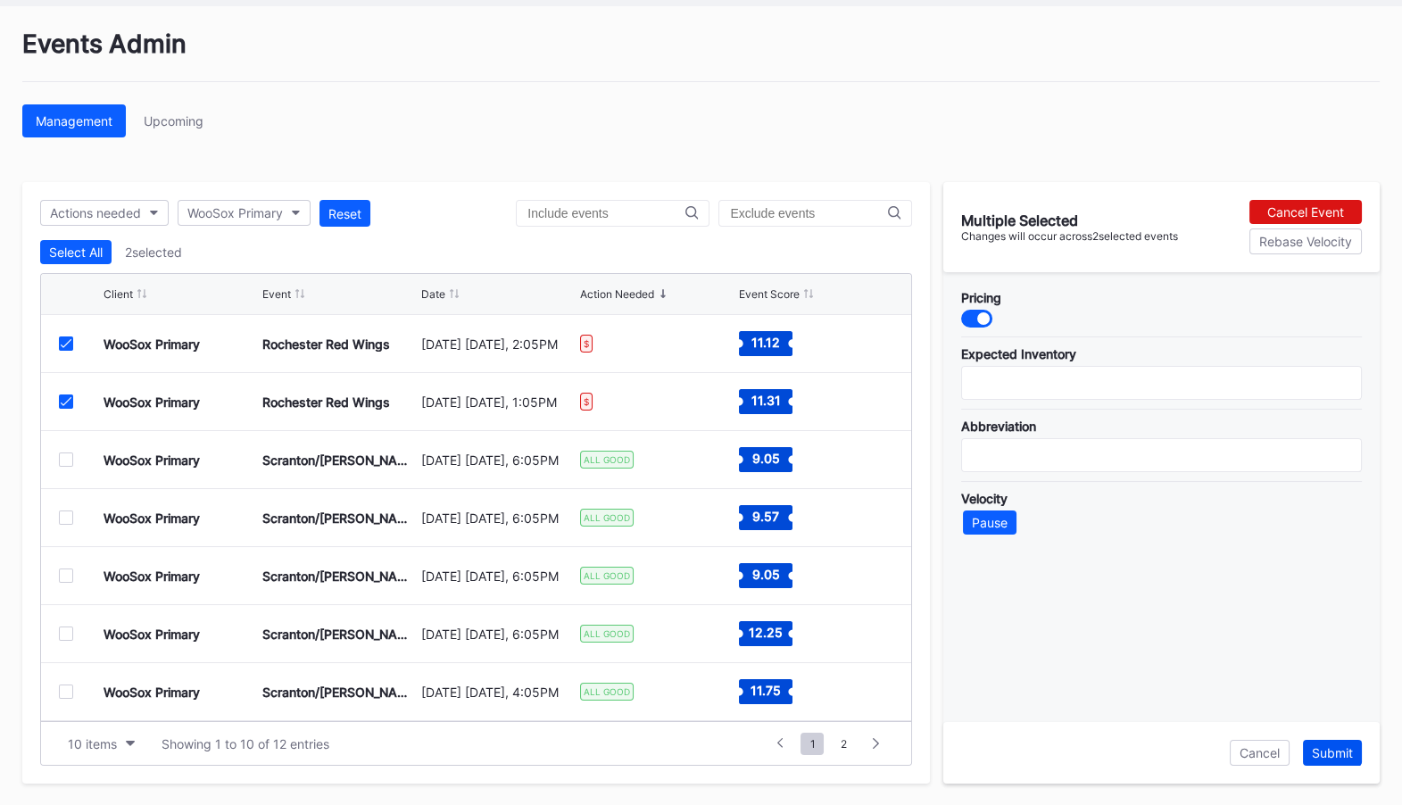
click at [1335, 749] on div "Submit" at bounding box center [1332, 752] width 41 height 15
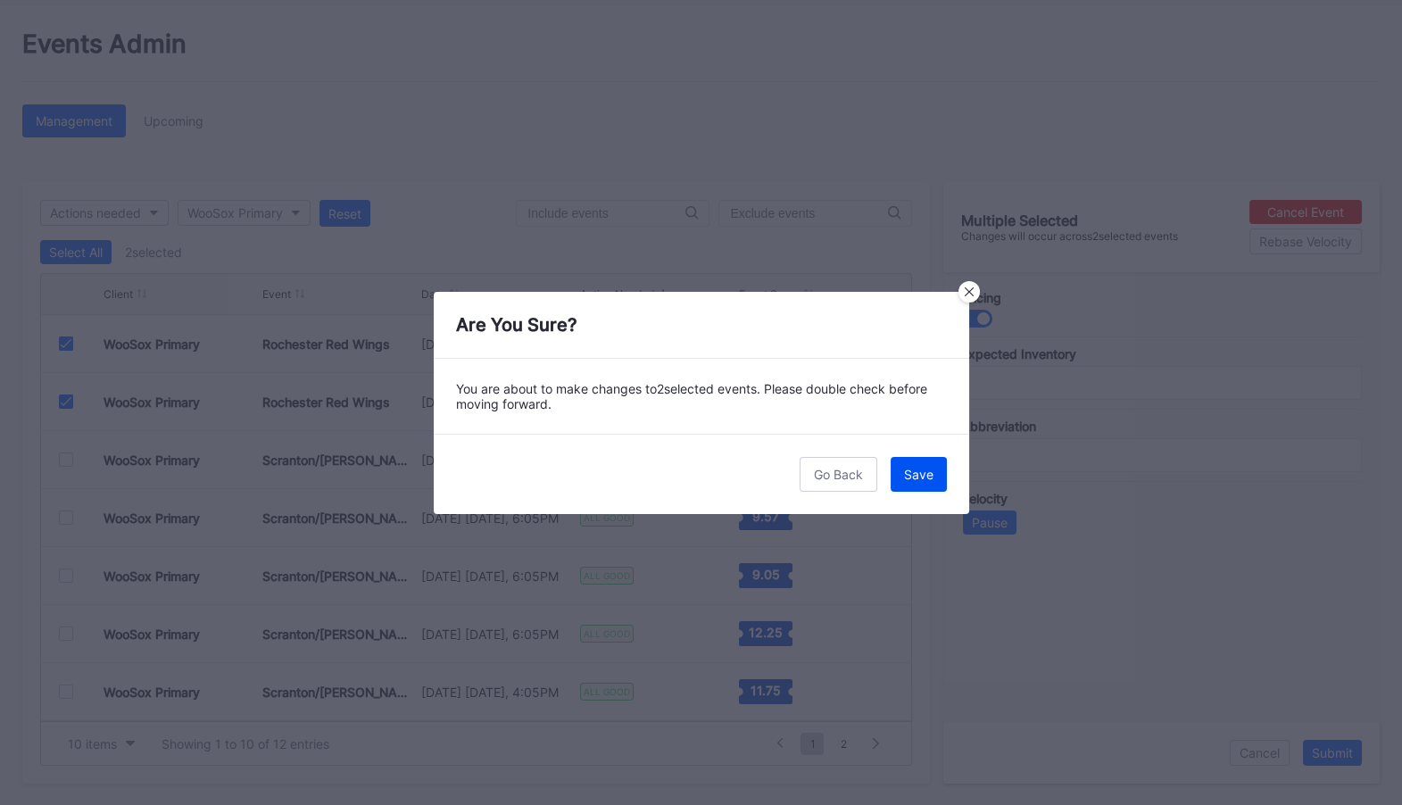
click at [923, 481] on div "Save" at bounding box center [918, 474] width 29 height 15
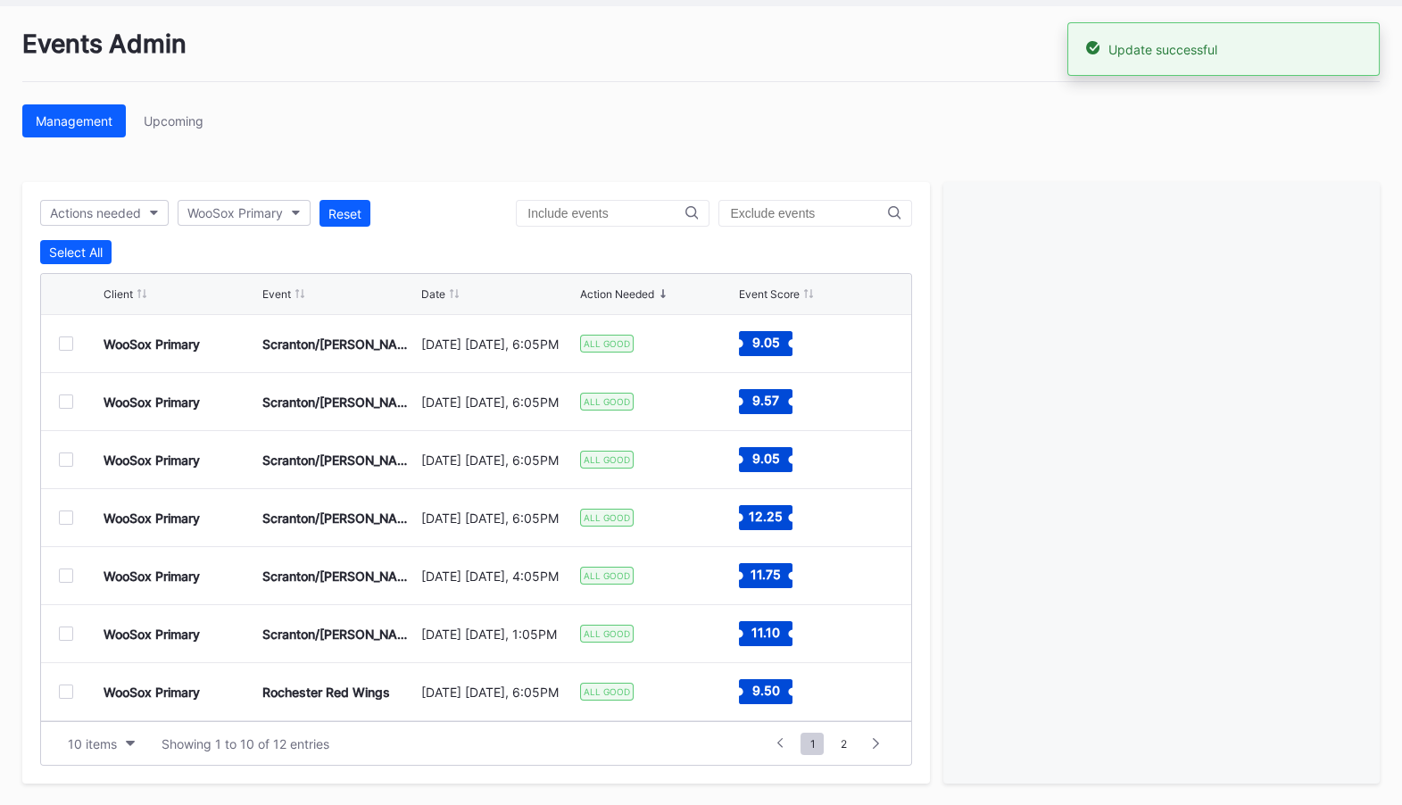
scroll to position [174, 0]
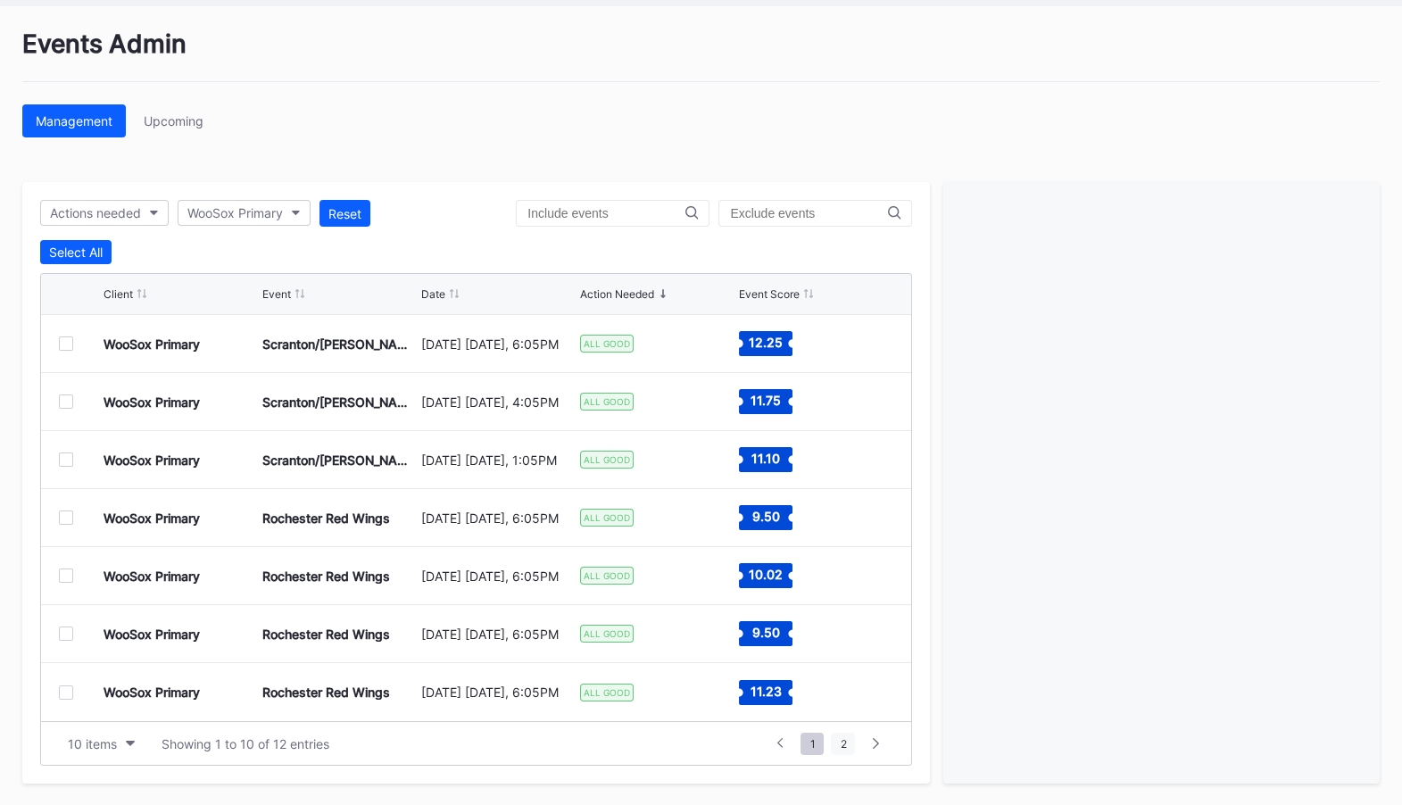
click at [843, 740] on span "2" at bounding box center [843, 744] width 24 height 22
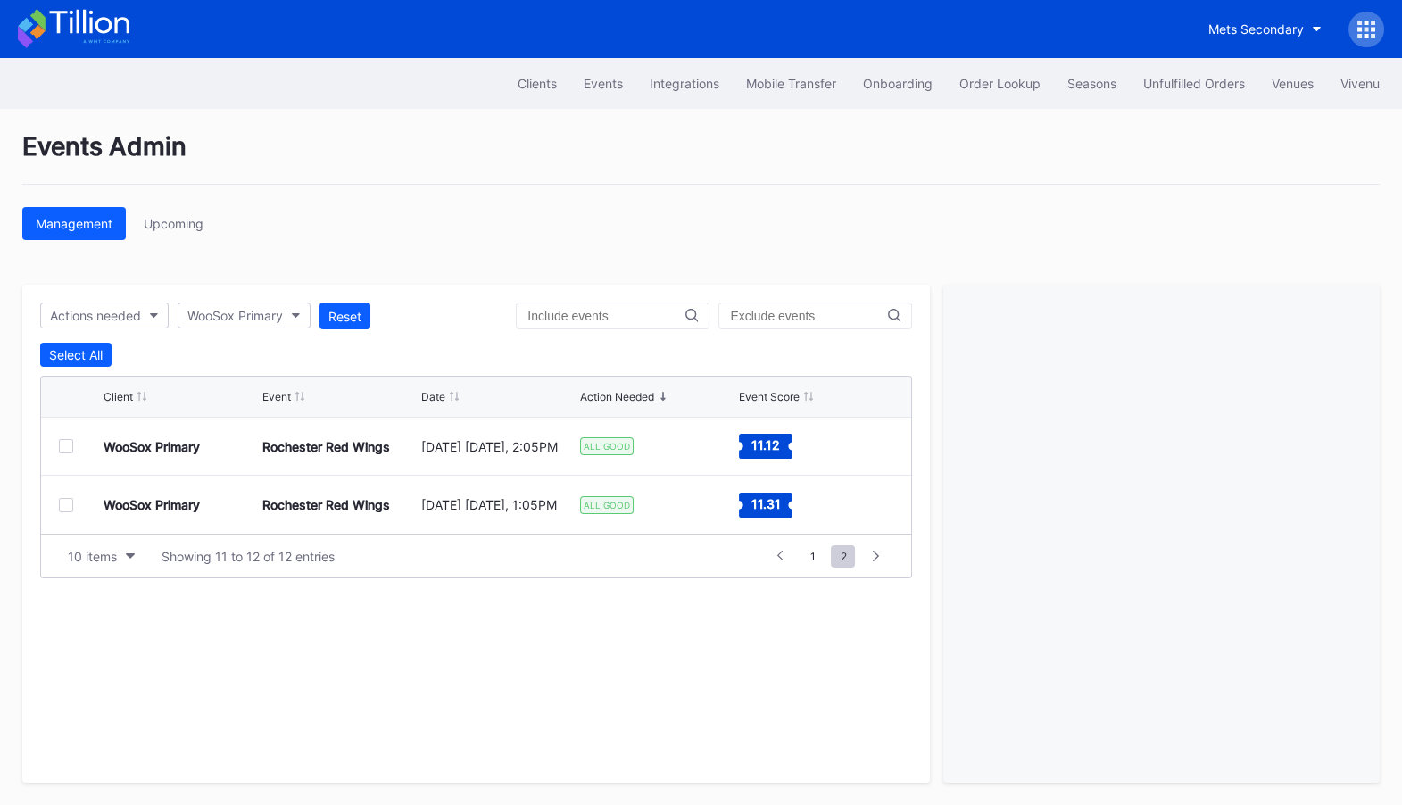
click at [90, 20] on icon at bounding box center [88, 22] width 79 height 24
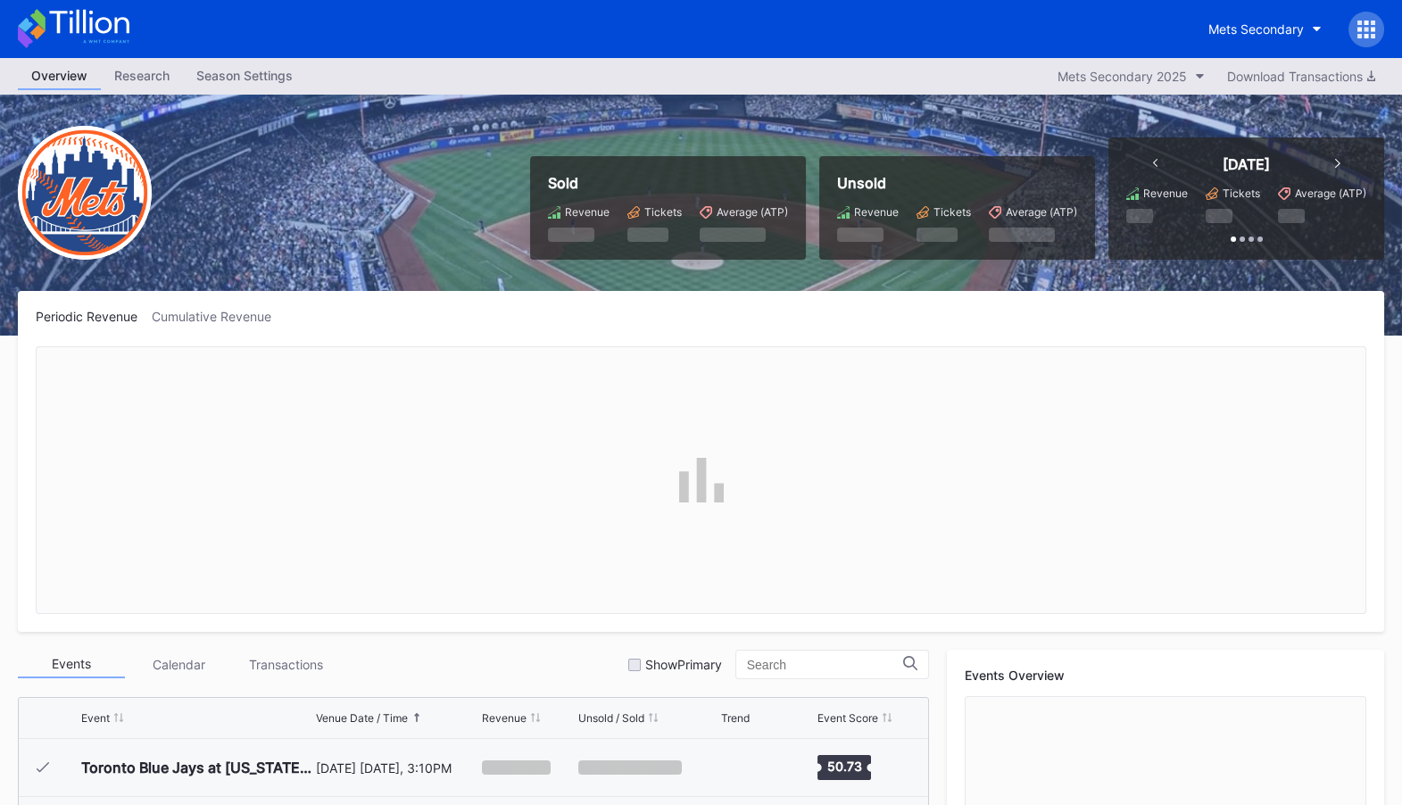
scroll to position [3887, 0]
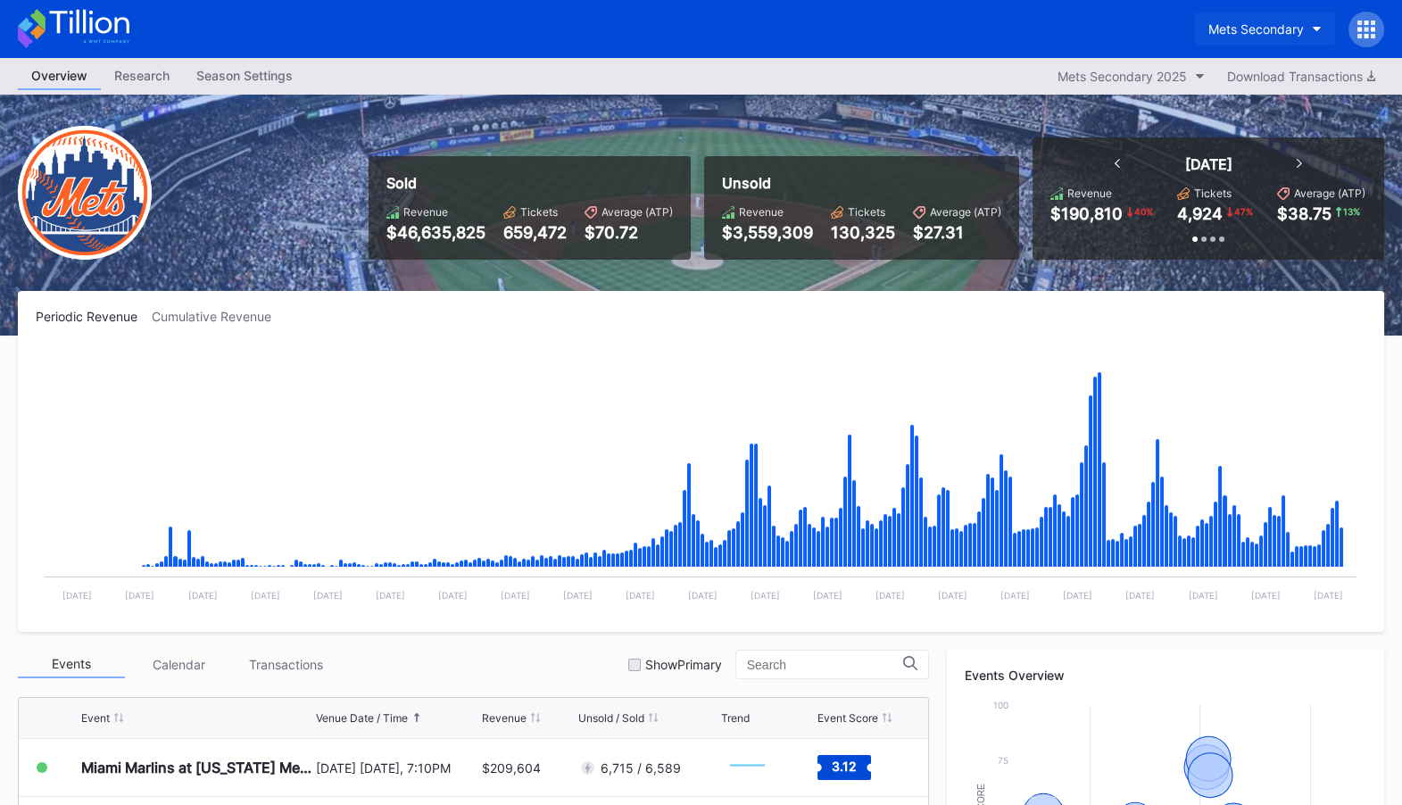
click at [1219, 24] on div "Mets Secondary" at bounding box center [1255, 28] width 95 height 15
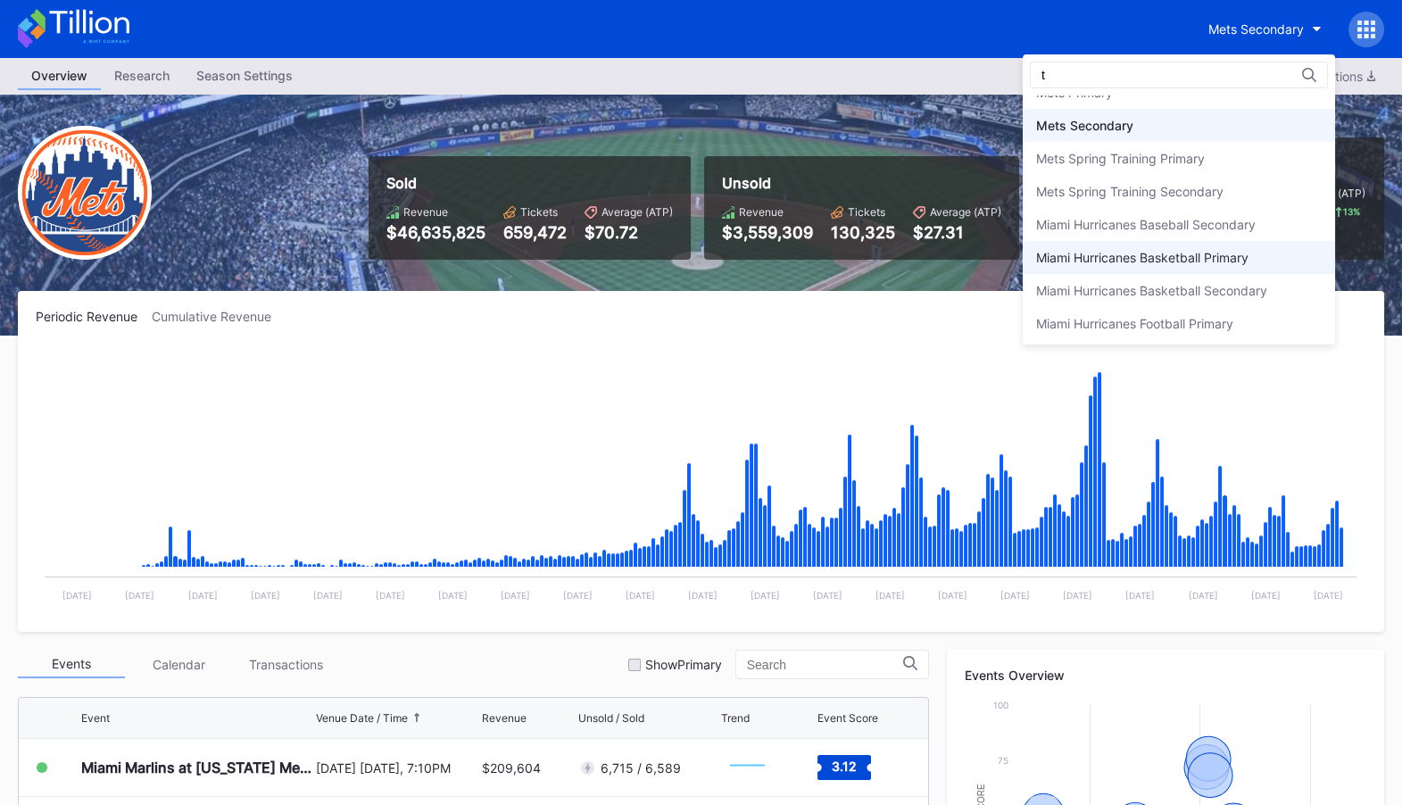
scroll to position [0, 0]
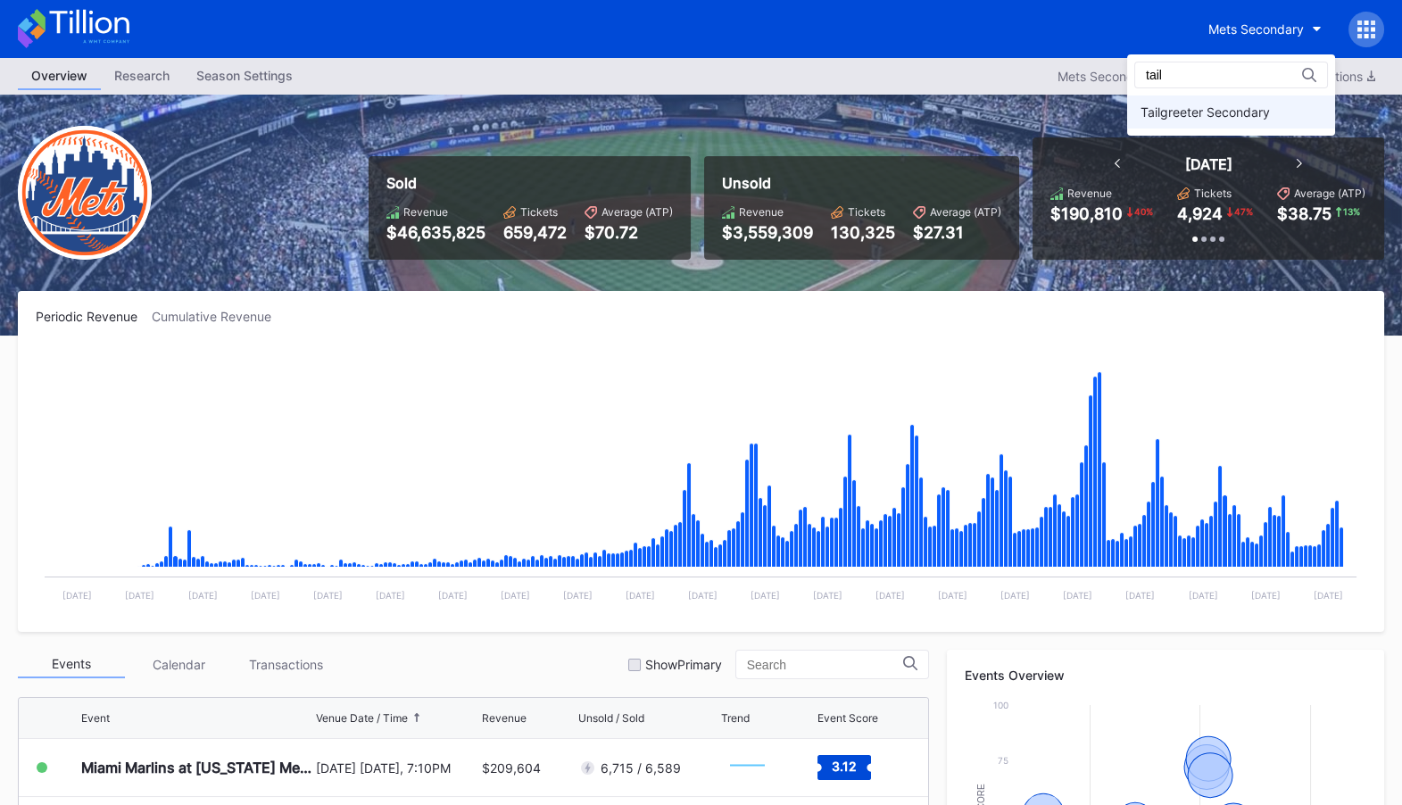
type input "tail"
click at [1234, 116] on div "Tailgreeter Secondary" at bounding box center [1205, 111] width 129 height 15
